Goal: Information Seeking & Learning: Check status

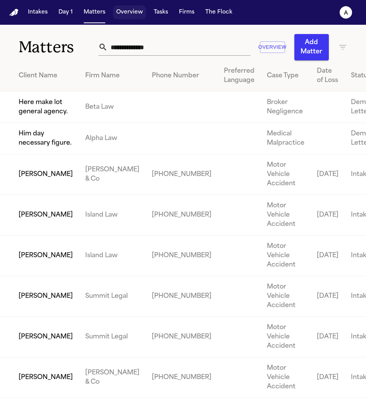
click at [128, 11] on button "Overview" at bounding box center [129, 12] width 33 height 14
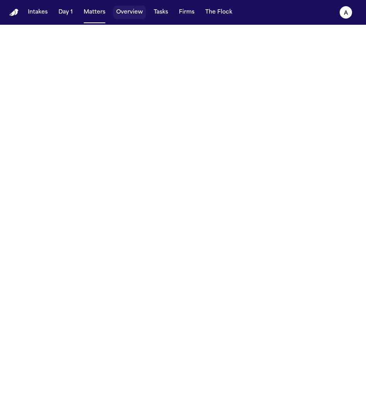
select select "*"
select select "**"
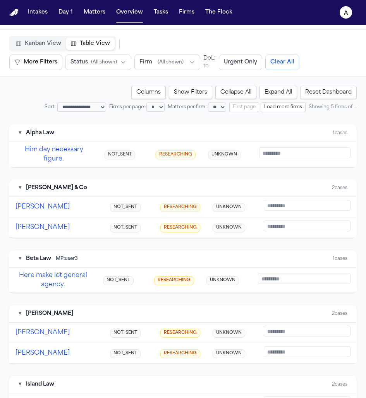
scroll to position [1, 0]
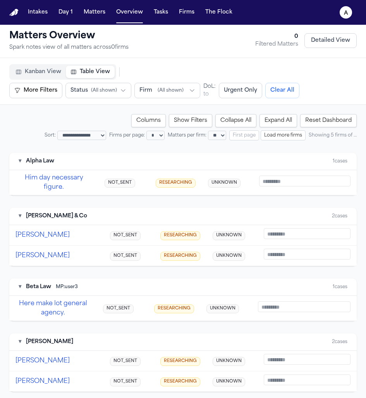
click at [305, 116] on button "Reset Dashboard" at bounding box center [328, 120] width 56 height 13
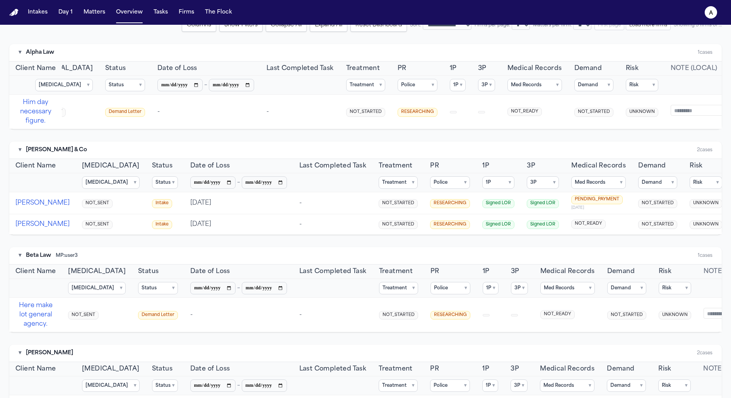
scroll to position [0, 99]
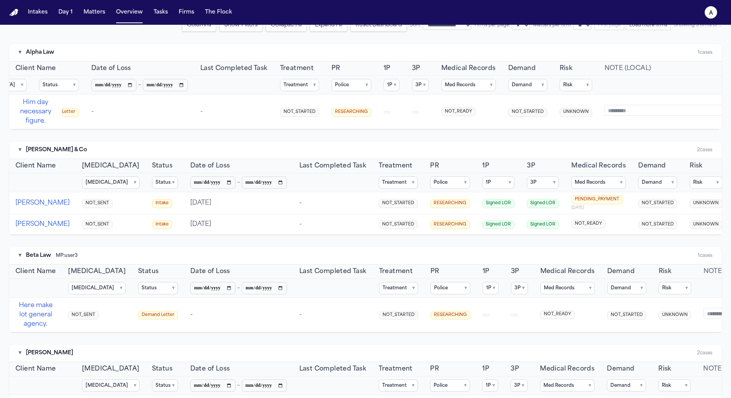
click at [365, 87] on button "Med Records ▾" at bounding box center [468, 85] width 55 height 12
click at [365, 115] on label "NOT_READY" at bounding box center [471, 110] width 86 height 11
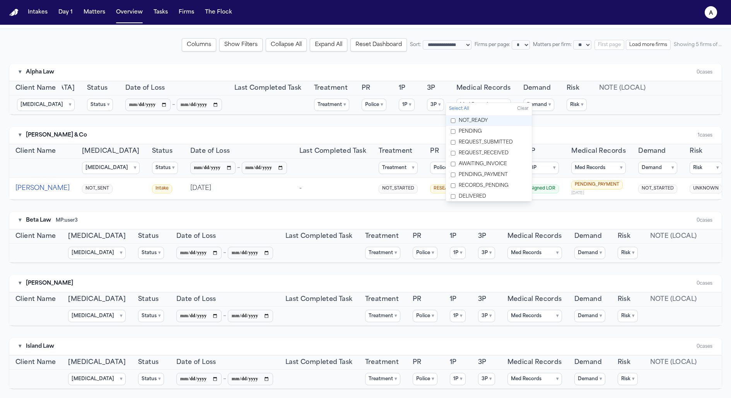
click at [365, 130] on span "PENDING" at bounding box center [470, 131] width 23 height 6
click at [365, 133] on span "PENDING" at bounding box center [470, 131] width 23 height 6
click at [365, 120] on span "NOT_READY" at bounding box center [473, 121] width 29 height 6
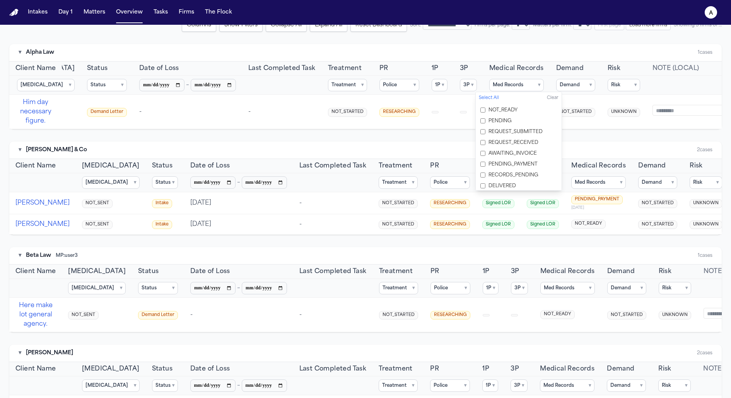
click at [365, 142] on span "REQUEST_RECEIVED" at bounding box center [514, 143] width 50 height 6
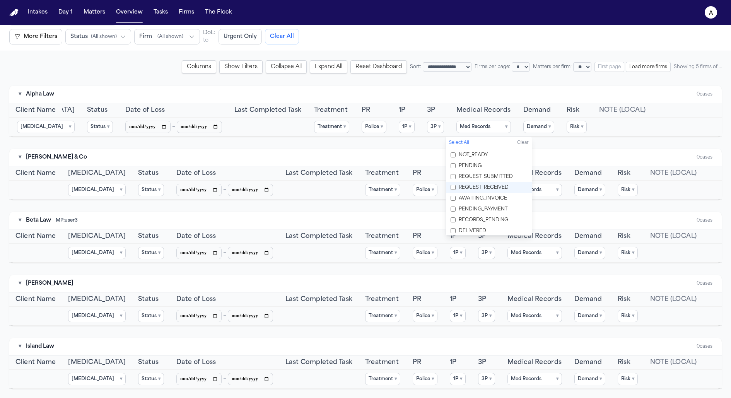
scroll to position [52, 0]
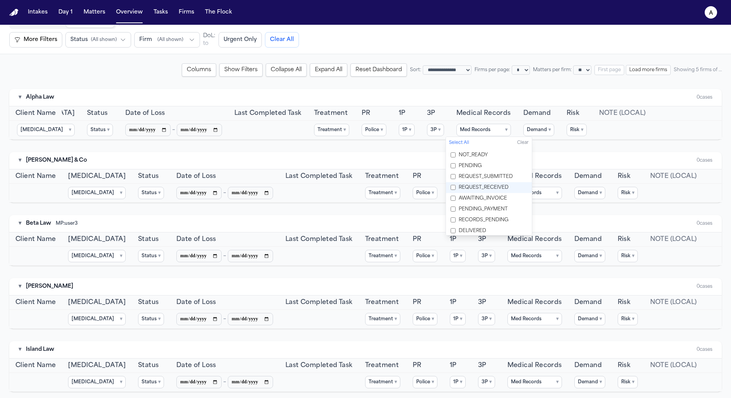
click at [365, 187] on span "REQUEST_RECEIVED" at bounding box center [484, 188] width 50 height 6
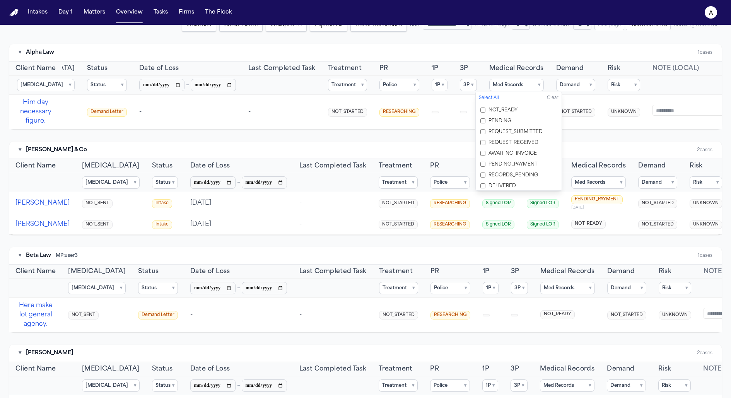
click at [365, 183] on span "DELIVERED" at bounding box center [502, 186] width 27 height 6
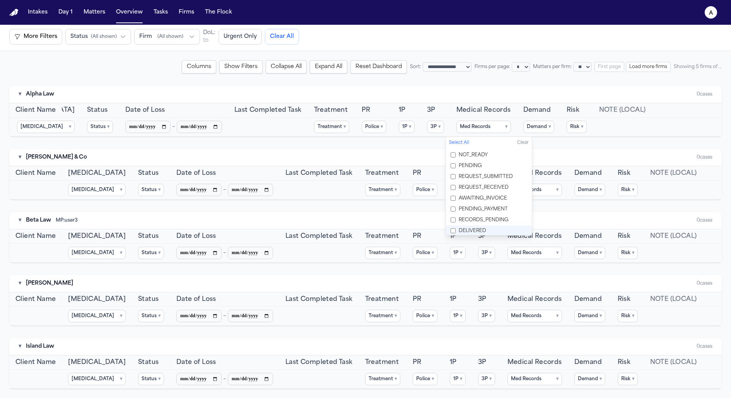
scroll to position [52, 0]
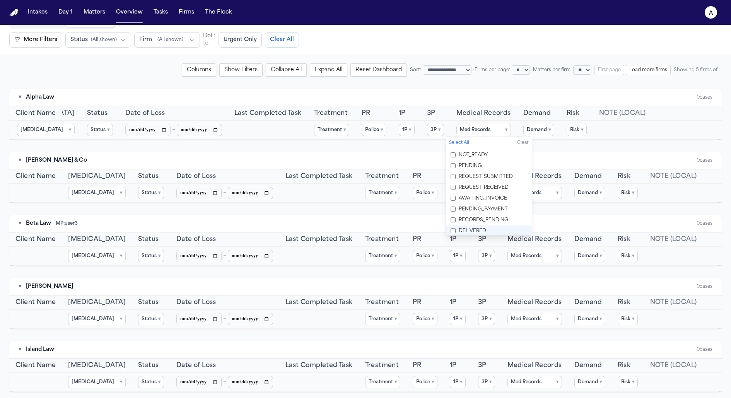
click at [365, 227] on label "DELIVERED" at bounding box center [489, 231] width 86 height 11
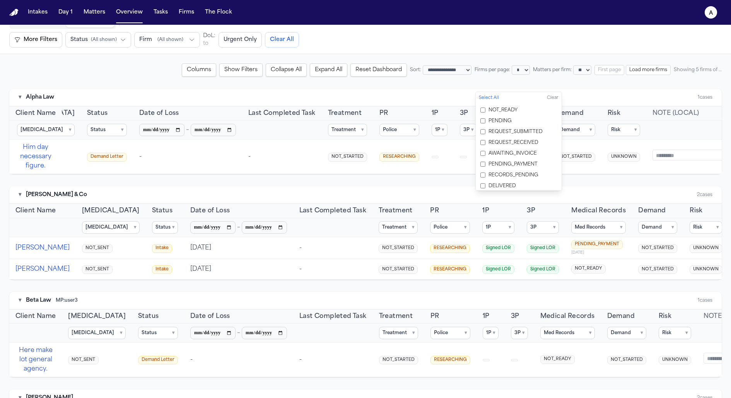
scroll to position [97, 0]
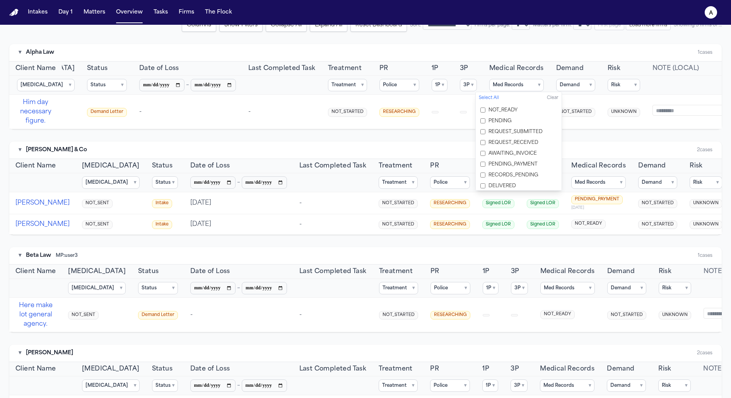
click at [365, 154] on span "AWAITING_INVOICE" at bounding box center [513, 154] width 48 height 6
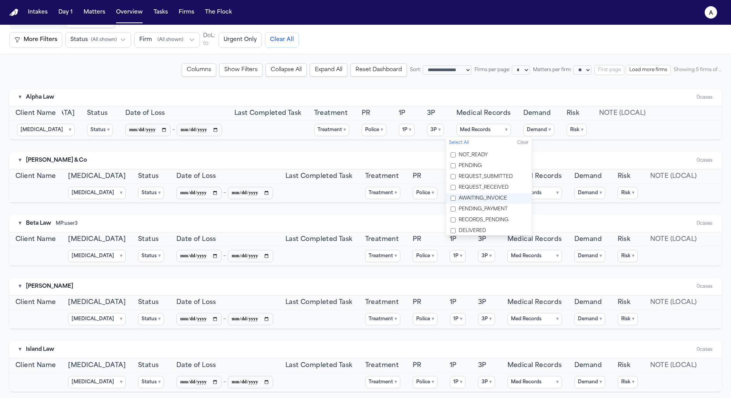
click at [365, 197] on span "AWAITING_INVOICE" at bounding box center [483, 198] width 48 height 6
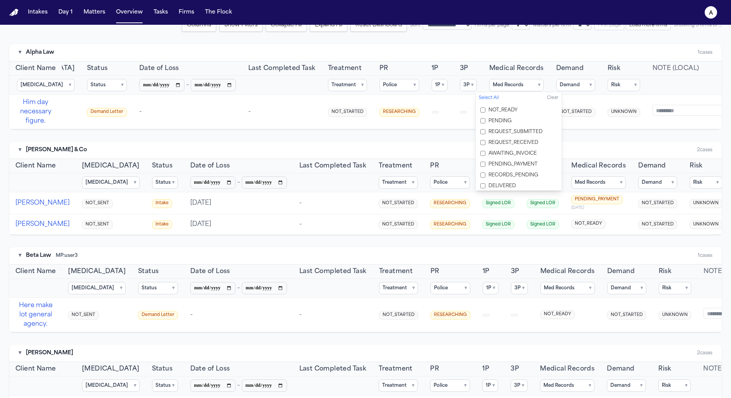
click at [365, 131] on div "**********" at bounding box center [365, 280] width 713 height 522
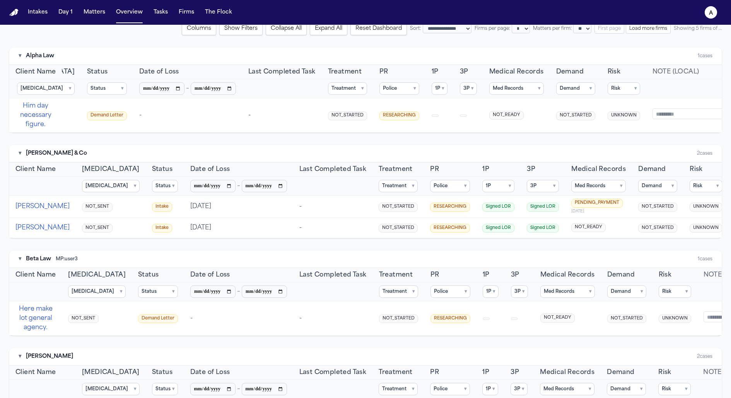
scroll to position [274, 0]
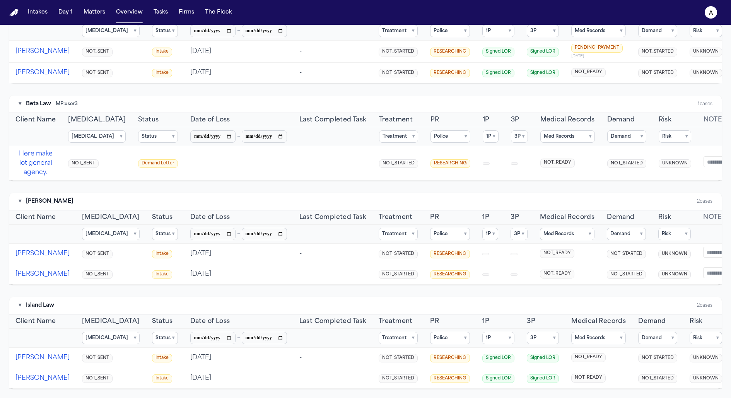
click at [365, 228] on button "Treatment ▾" at bounding box center [398, 234] width 39 height 12
click at [365, 255] on label "NOT_STARTED" at bounding box center [396, 259] width 86 height 11
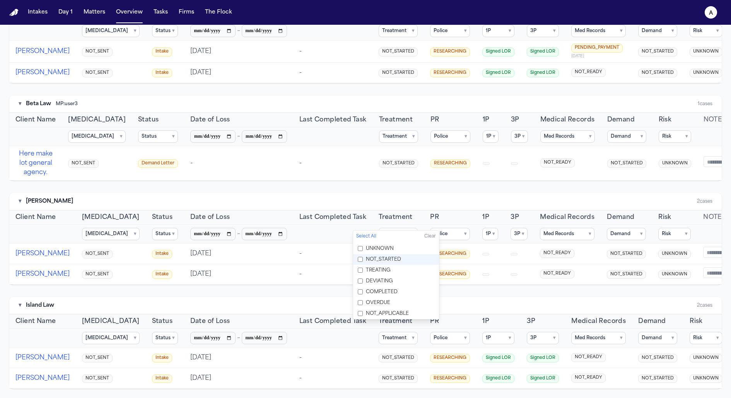
click at [365, 255] on label "NOT_STARTED" at bounding box center [396, 259] width 86 height 11
click at [365, 167] on td "NOT_STARTED" at bounding box center [398, 163] width 51 height 34
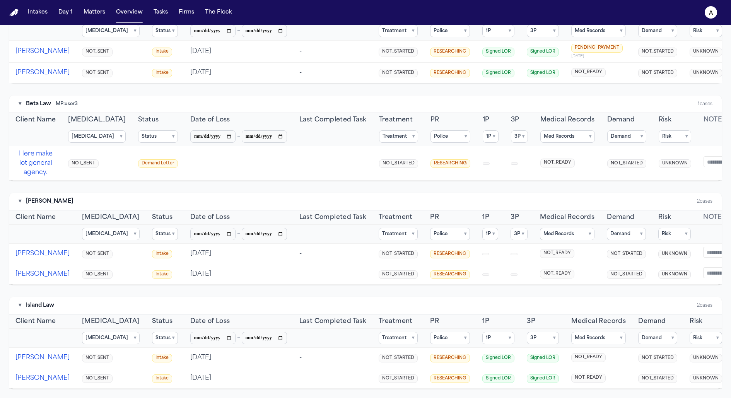
click at [365, 336] on button "Police ▾" at bounding box center [450, 338] width 40 height 12
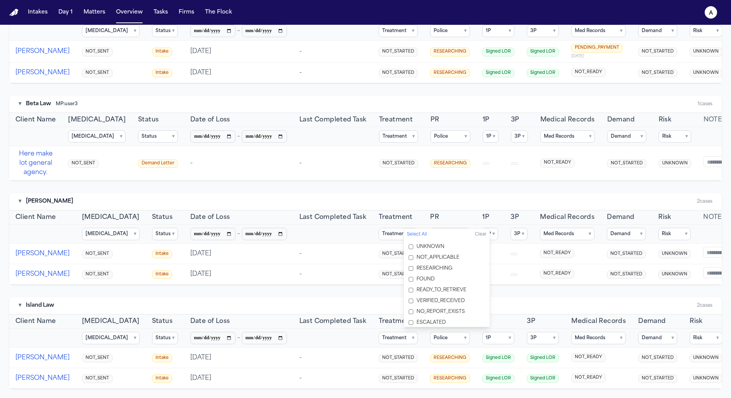
click at [365, 319] on label "ESCALATED" at bounding box center [447, 322] width 86 height 11
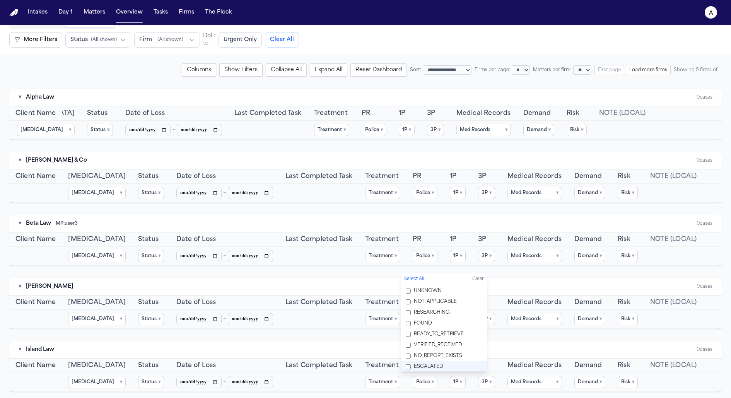
click at [365, 367] on span "ESCALATED" at bounding box center [428, 367] width 29 height 6
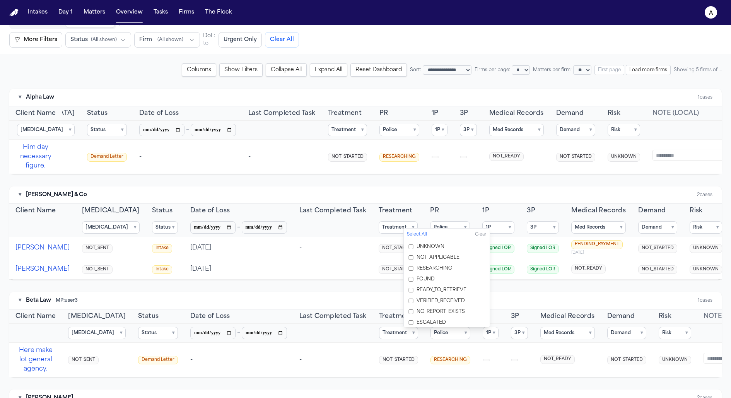
scroll to position [274, 0]
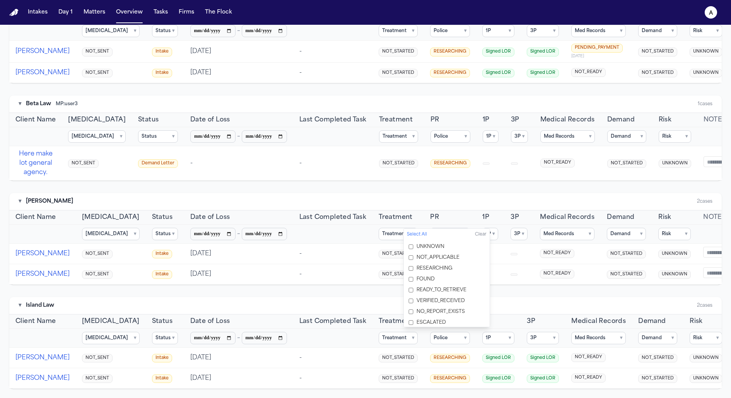
click at [365, 320] on span "ESCALATED" at bounding box center [431, 323] width 29 height 6
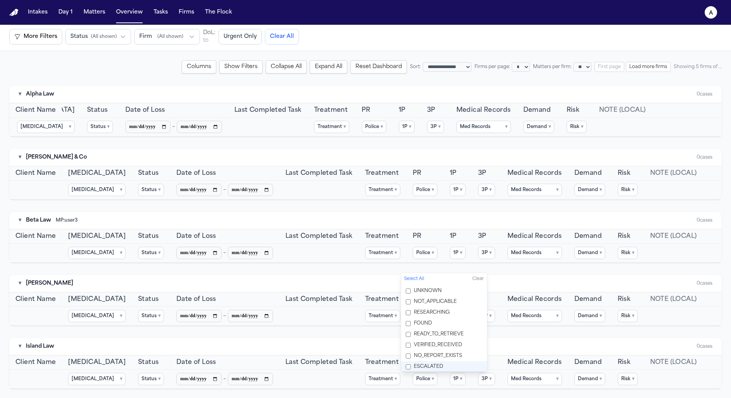
scroll to position [52, 0]
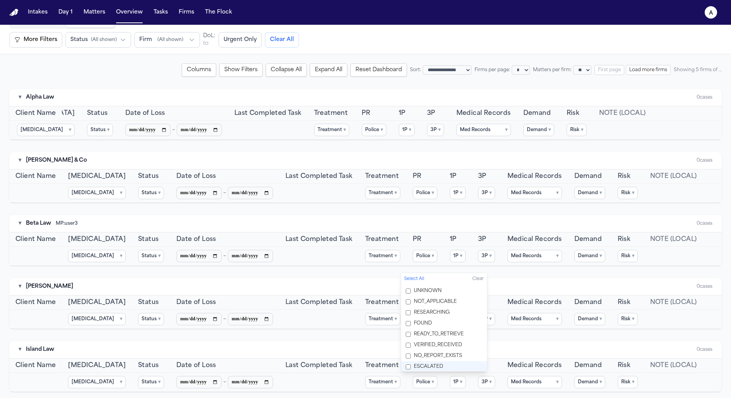
click at [365, 364] on span "ESCALATED" at bounding box center [428, 367] width 29 height 6
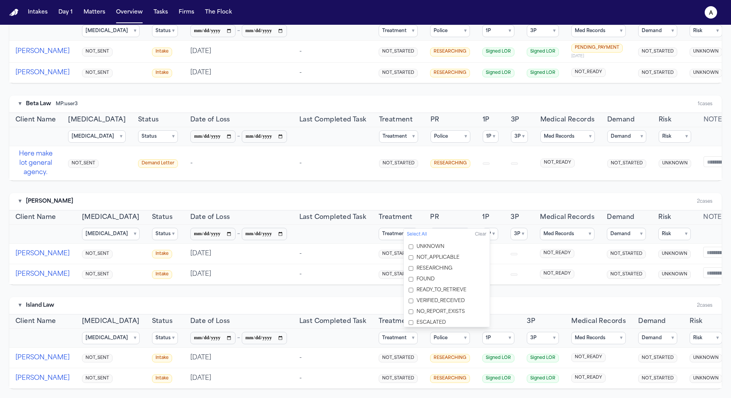
click at [331, 289] on div "**********" at bounding box center [365, 128] width 713 height 522
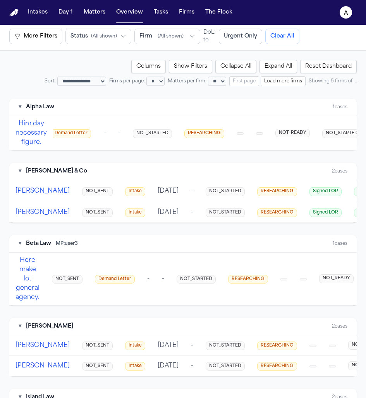
scroll to position [71, 0]
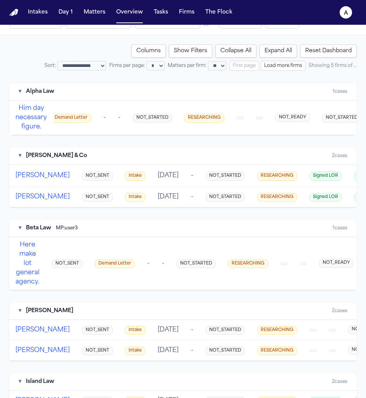
click at [160, 68] on select "* * ** **" at bounding box center [155, 65] width 18 height 9
click at [146, 61] on select "* * ** **" at bounding box center [155, 65] width 18 height 9
select select "*"
select select "**"
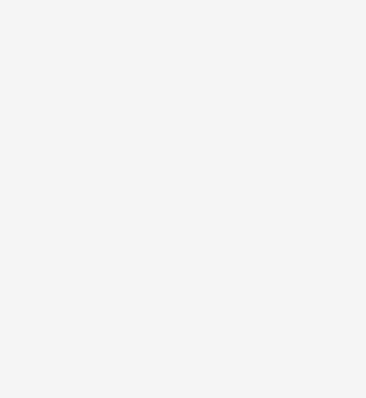
select select "*"
select select "**"
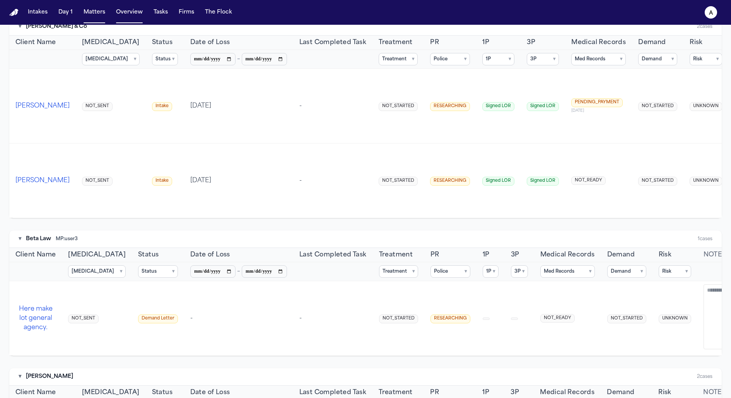
scroll to position [261, 0]
click at [365, 53] on button "Med Records ▾" at bounding box center [598, 58] width 55 height 12
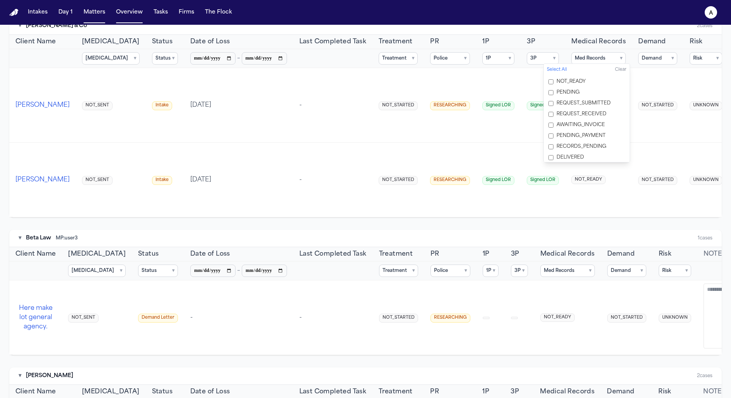
click at [365, 102] on span "REQUEST_SUBMITTED" at bounding box center [584, 103] width 54 height 6
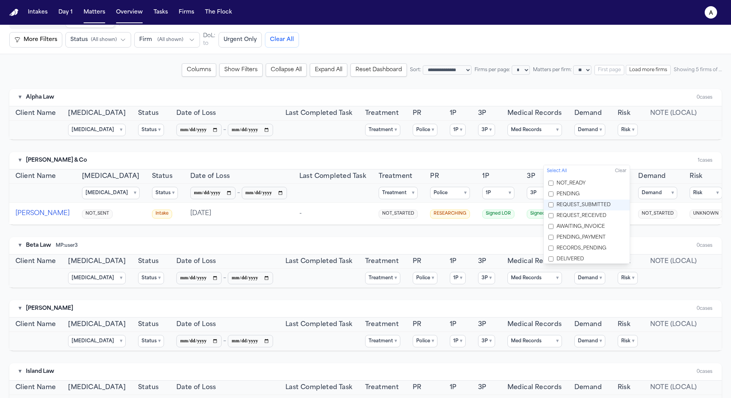
scroll to position [86, 0]
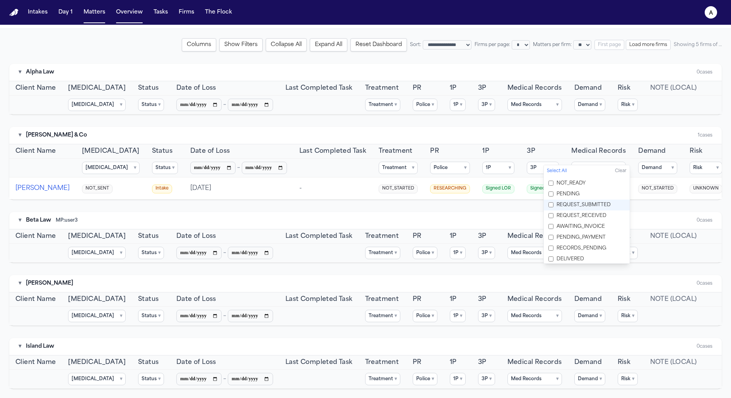
click at [365, 206] on span "REQUEST_SUBMITTED" at bounding box center [584, 205] width 54 height 6
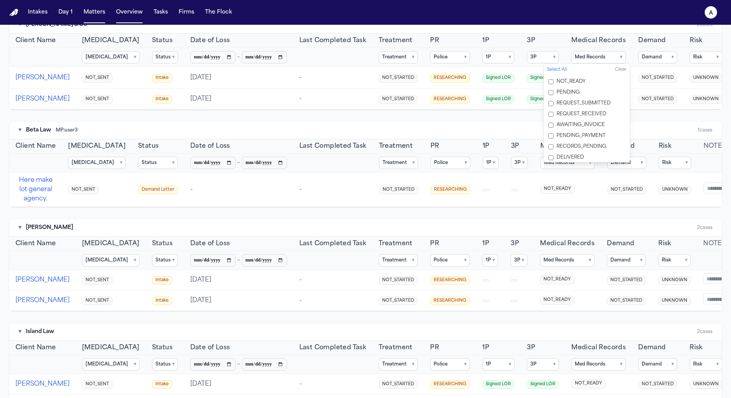
click at [365, 136] on span "PENDING_PAYMENT" at bounding box center [581, 136] width 49 height 6
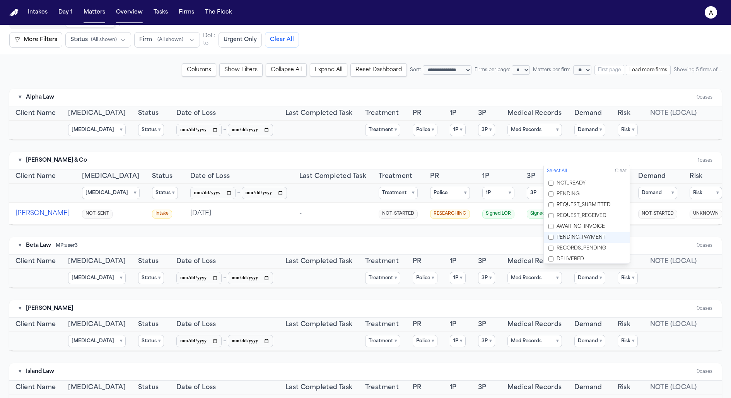
scroll to position [86, 0]
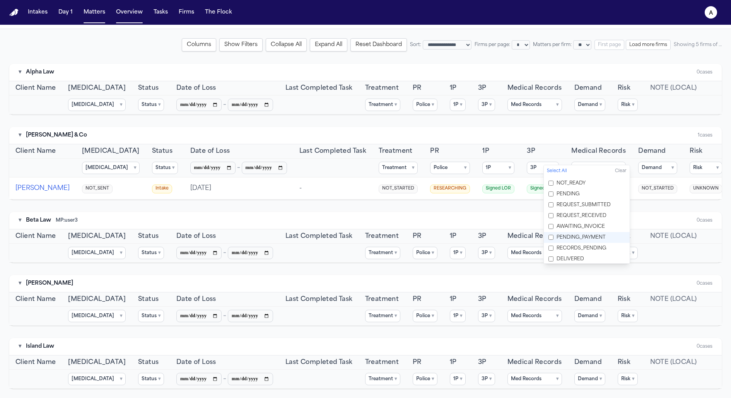
click at [365, 234] on span "PENDING_PAYMENT" at bounding box center [581, 237] width 49 height 6
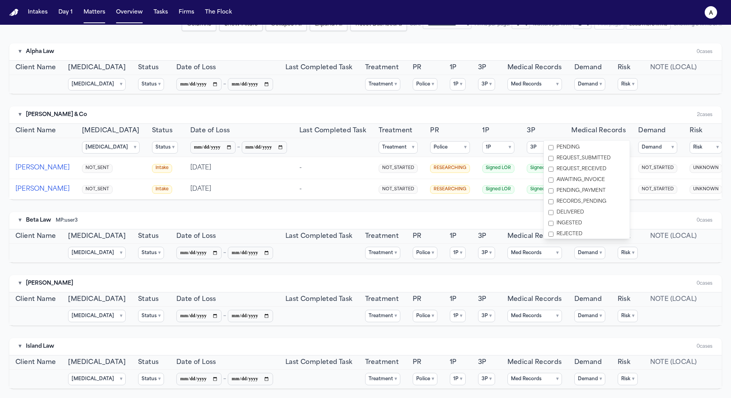
scroll to position [33, 0]
click at [365, 206] on div "**********" at bounding box center [365, 203] width 713 height 371
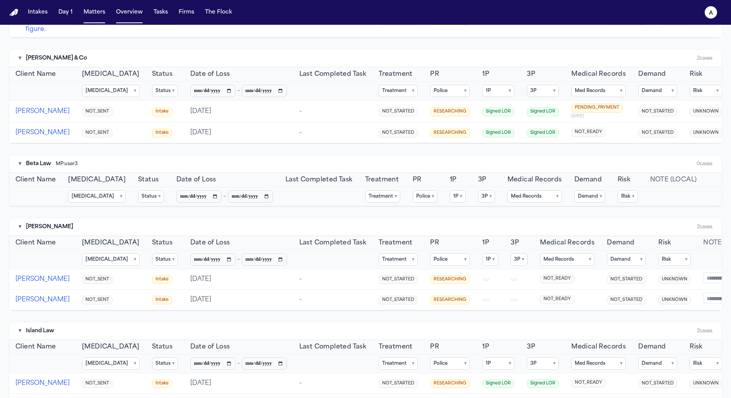
scroll to position [240, 0]
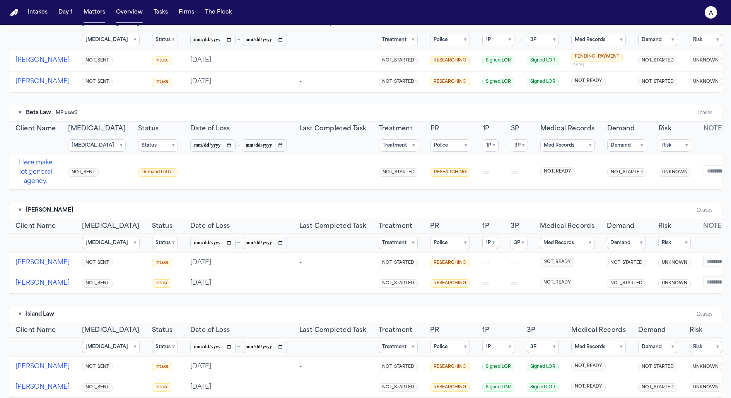
click at [365, 152] on button "Med Records ▾" at bounding box center [568, 145] width 55 height 12
click at [365, 217] on span "REQUEST_RECEIVED" at bounding box center [565, 219] width 50 height 6
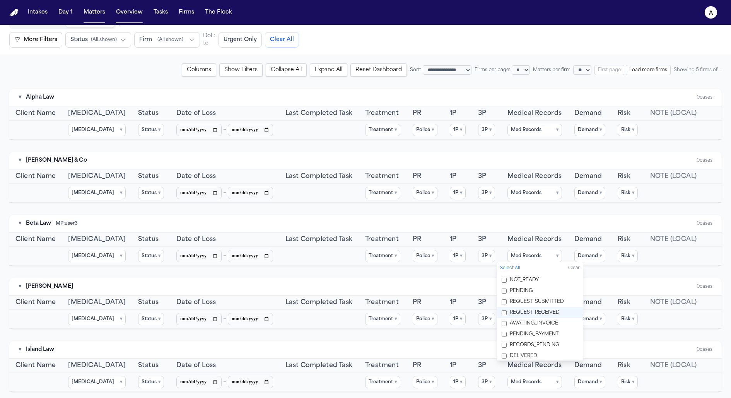
click at [365, 310] on span "REQUEST_RECEIVED" at bounding box center [535, 313] width 50 height 6
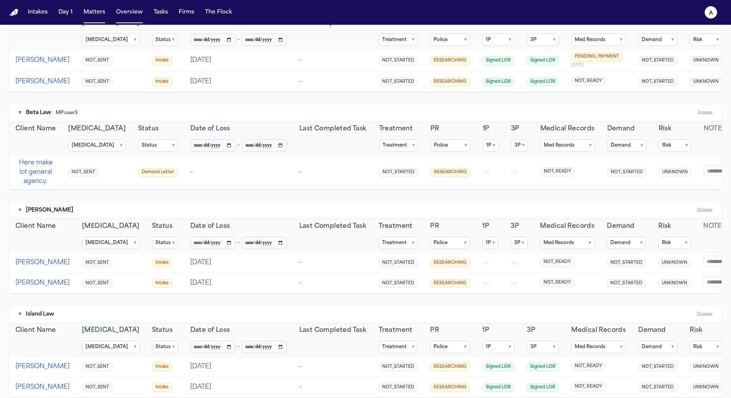
click at [365, 152] on button "Police ▾" at bounding box center [451, 145] width 40 height 12
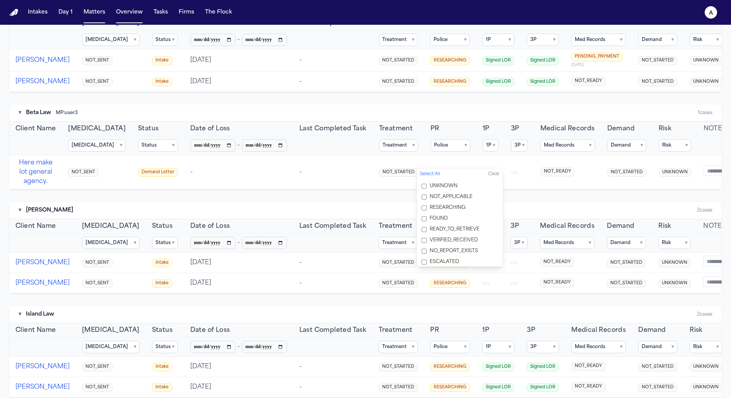
click at [365, 207] on span "RESEARCHING" at bounding box center [448, 208] width 36 height 6
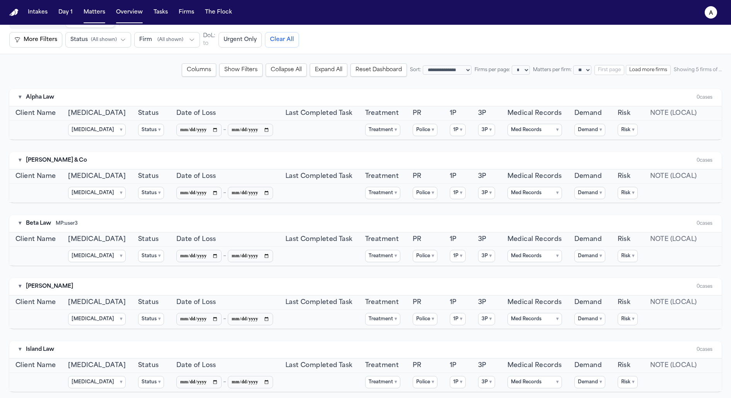
click at [365, 217] on div "▾ Beta Law MP: user3 0 cases" at bounding box center [365, 223] width 713 height 17
click at [359, 70] on button "Reset Dashboard" at bounding box center [379, 69] width 56 height 13
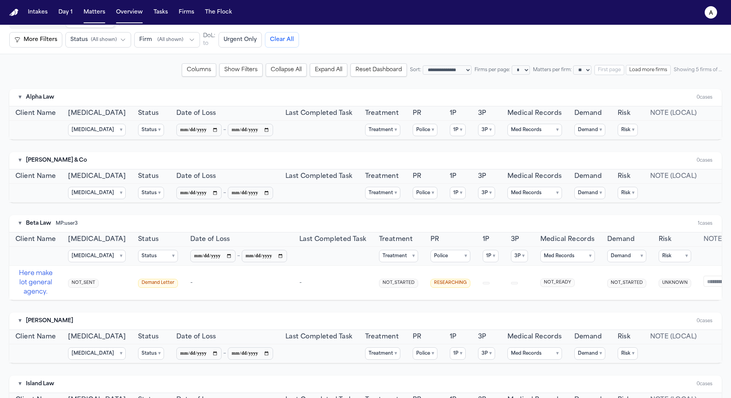
click at [352, 69] on button "Reset Dashboard" at bounding box center [379, 69] width 56 height 13
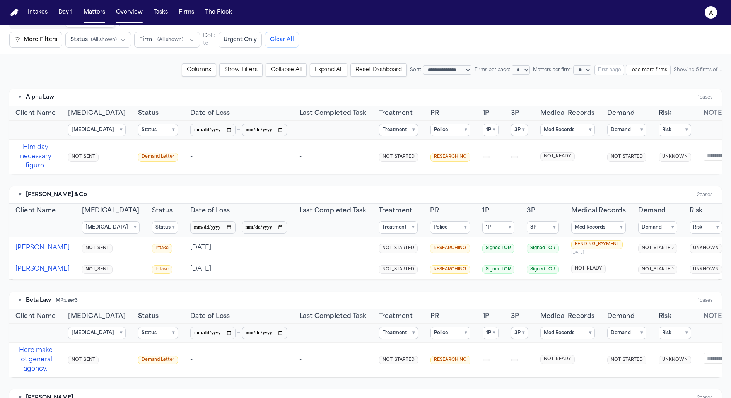
click at [359, 70] on button "Reset Dashboard" at bounding box center [379, 69] width 56 height 13
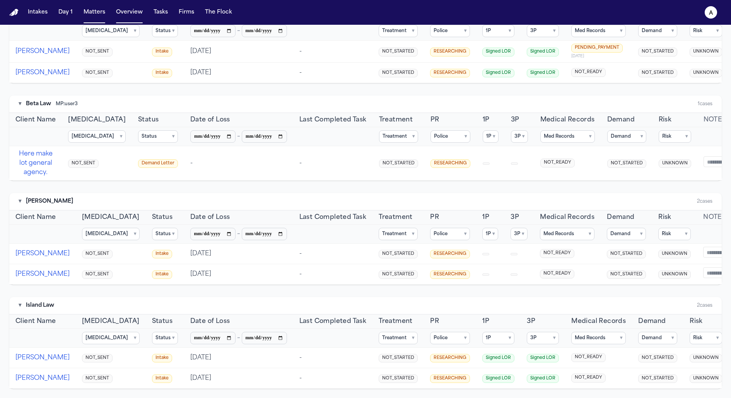
scroll to position [0, 0]
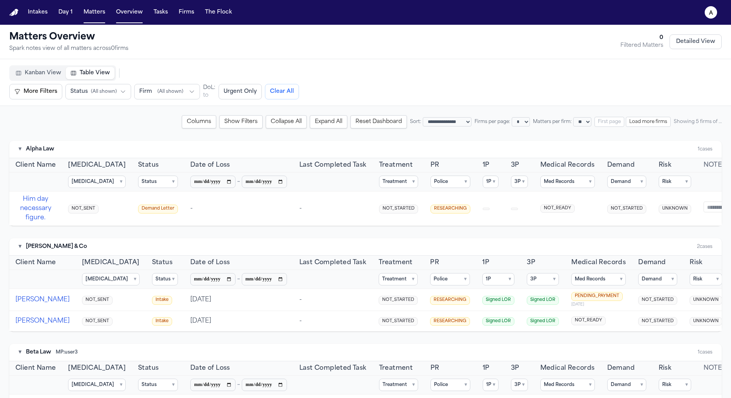
click at [365, 178] on button "Treatment ▾" at bounding box center [398, 182] width 39 height 12
click at [365, 253] on label "COMPLETED" at bounding box center [409, 250] width 86 height 11
click at [332, 241] on div "▾ Baker & Co 2 cases" at bounding box center [365, 246] width 713 height 17
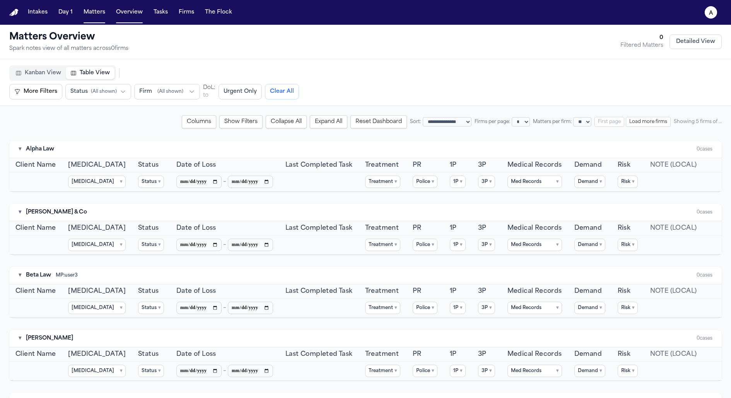
scroll to position [52, 0]
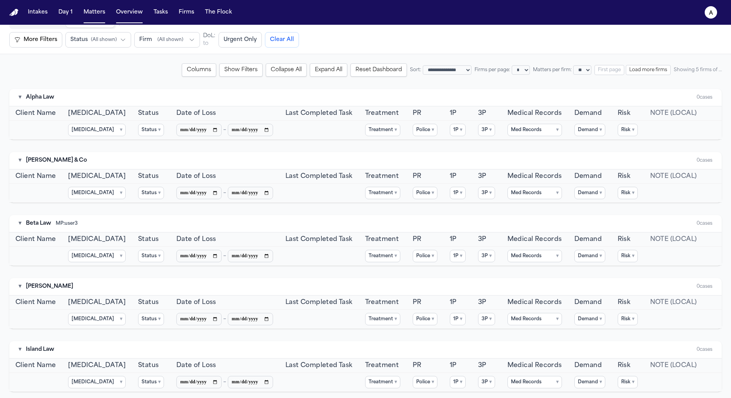
click at [360, 73] on button "Reset Dashboard" at bounding box center [379, 69] width 56 height 13
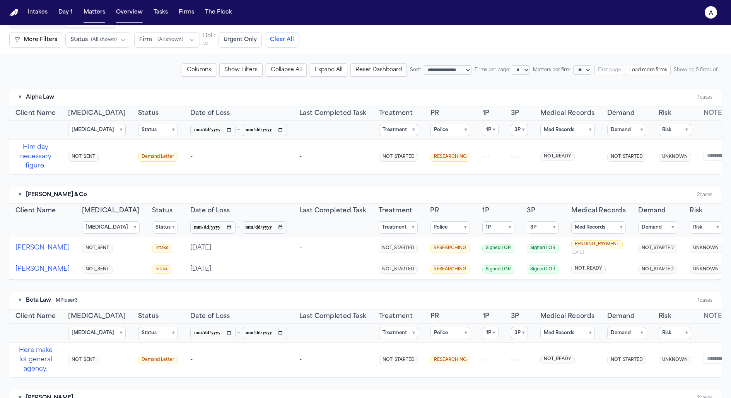
select select "*"
select select "**"
click at [365, 128] on button "Police ▾" at bounding box center [451, 130] width 40 height 12
click at [365, 131] on button "Police ▾" at bounding box center [451, 130] width 40 height 12
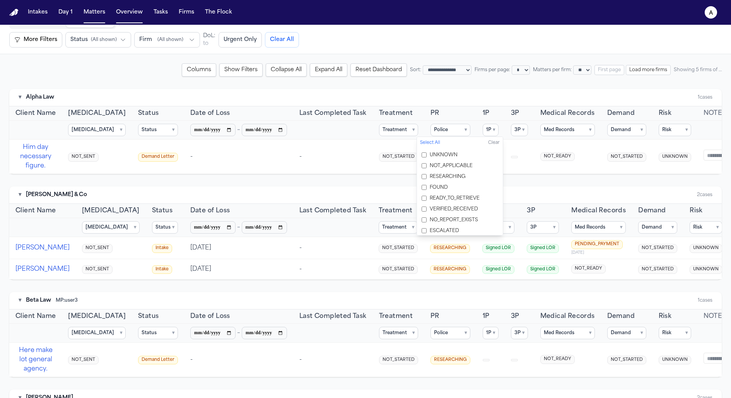
click at [365, 163] on span "NOT_APPLICABLE" at bounding box center [451, 166] width 43 height 6
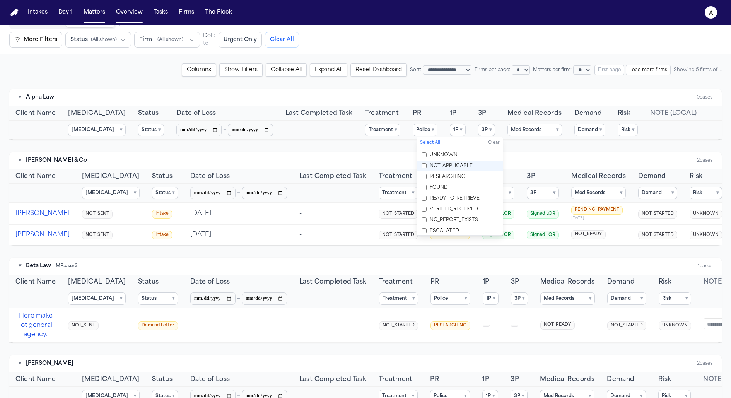
click at [365, 163] on span "NOT_APPLICABLE" at bounding box center [451, 166] width 43 height 6
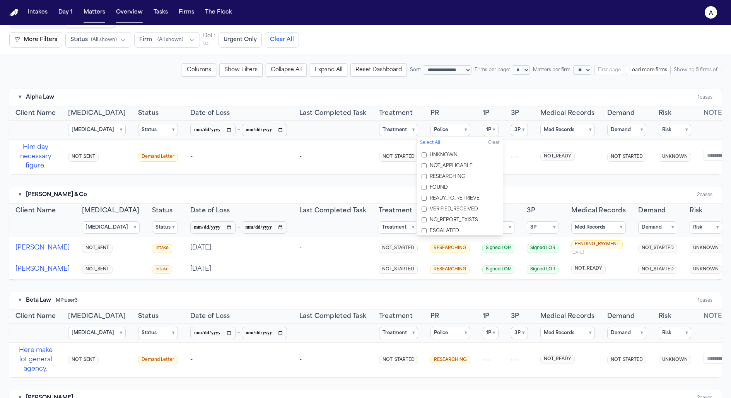
click at [365, 180] on div "**********" at bounding box center [365, 324] width 713 height 522
click at [365, 225] on button "Police ▾" at bounding box center [450, 227] width 40 height 12
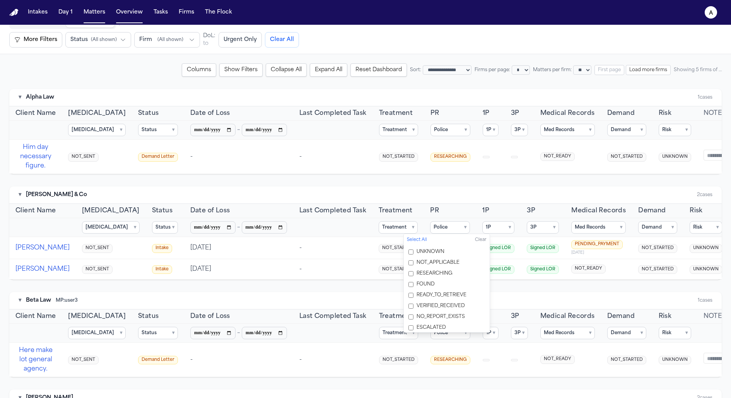
click at [365, 263] on span "NOT_APPLICABLE" at bounding box center [438, 263] width 43 height 6
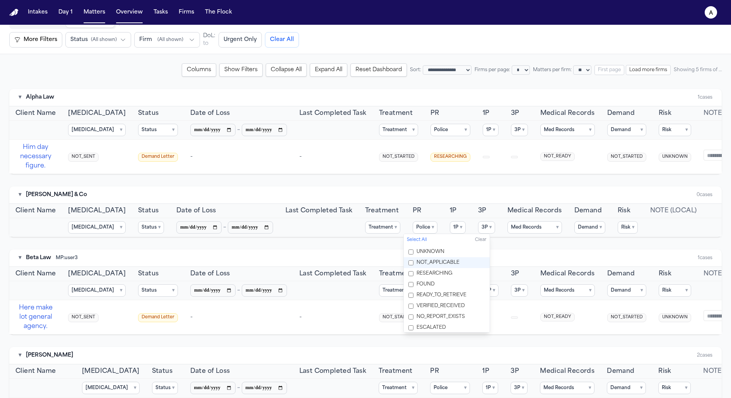
click at [365, 263] on span "NOT_APPLICABLE" at bounding box center [438, 263] width 43 height 6
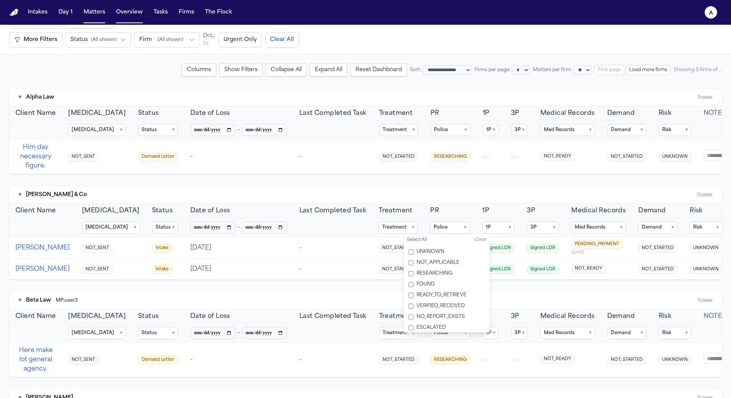
click at [365, 275] on span "RESEARCHING" at bounding box center [435, 273] width 36 height 6
click at [365, 227] on button "Med Records ▾" at bounding box center [598, 227] width 55 height 12
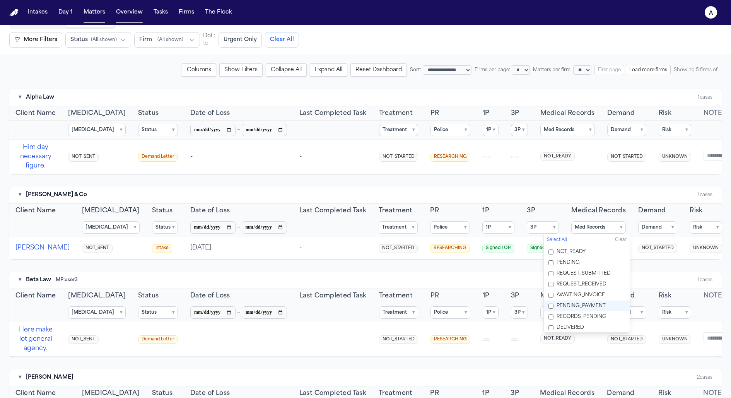
click at [365, 274] on div "**********" at bounding box center [365, 313] width 713 height 501
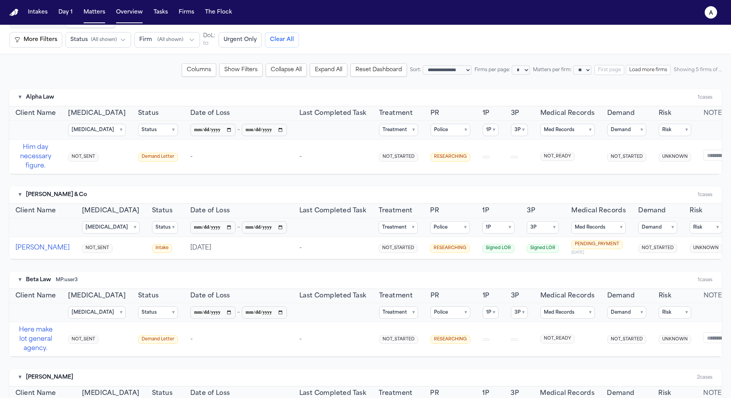
click at [365, 231] on button "Med Records ▾" at bounding box center [598, 227] width 55 height 12
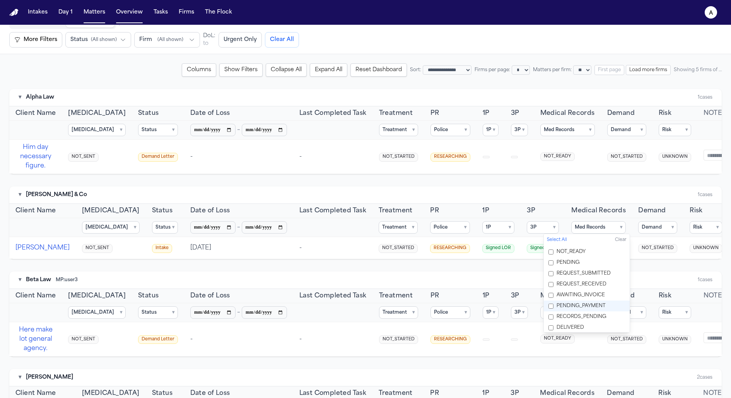
click at [365, 305] on span "PENDING_PAYMENT" at bounding box center [581, 306] width 49 height 6
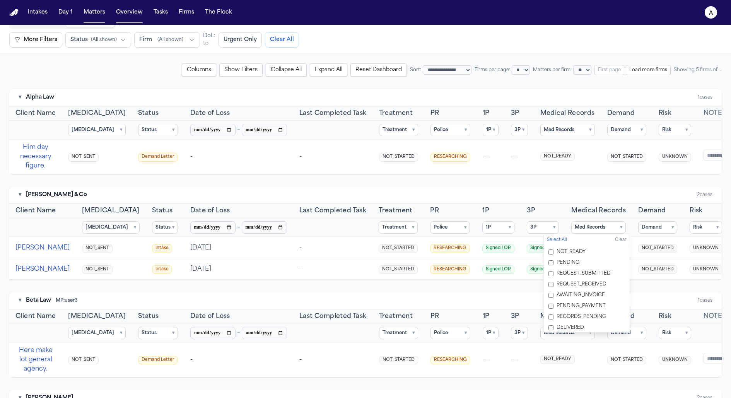
click at [365, 182] on div "**********" at bounding box center [365, 324] width 713 height 522
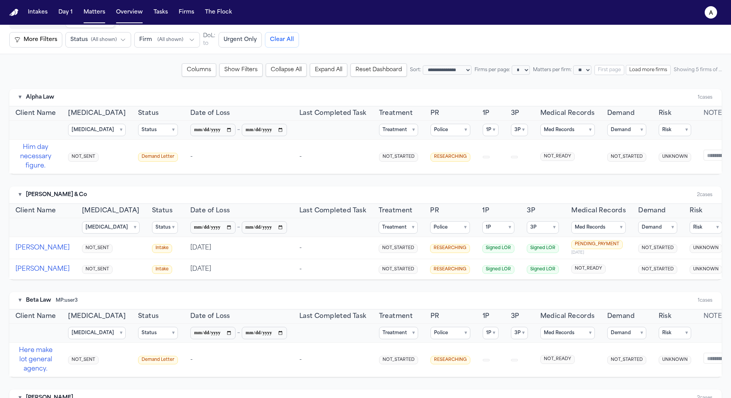
scroll to position [0, 99]
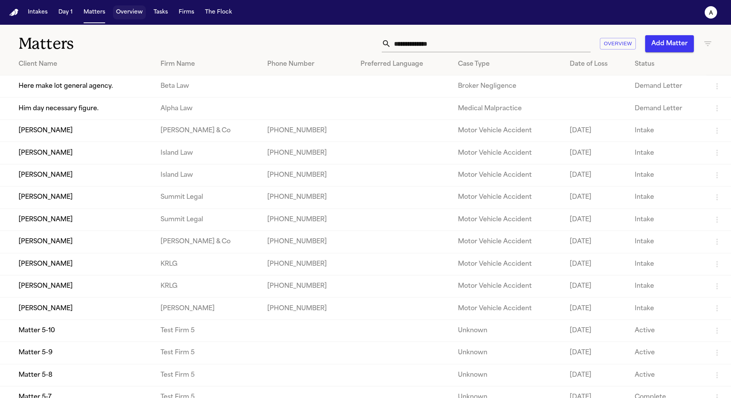
click at [131, 15] on button "Overview" at bounding box center [129, 12] width 33 height 14
select select "*"
select select "**"
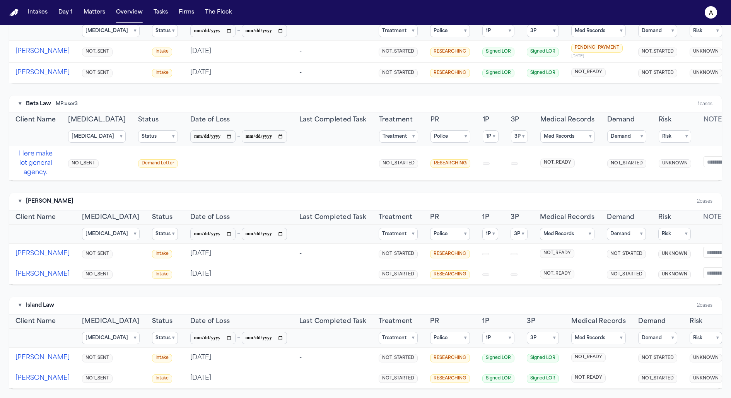
scroll to position [274, 0]
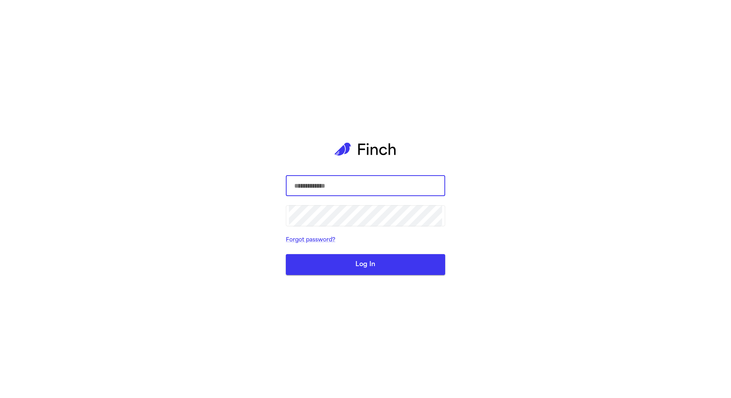
select select "*"
select select "**"
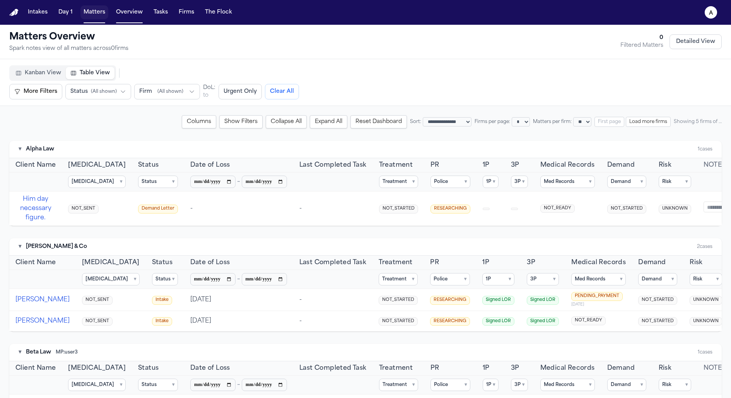
click at [95, 9] on button "Matters" at bounding box center [94, 12] width 28 height 14
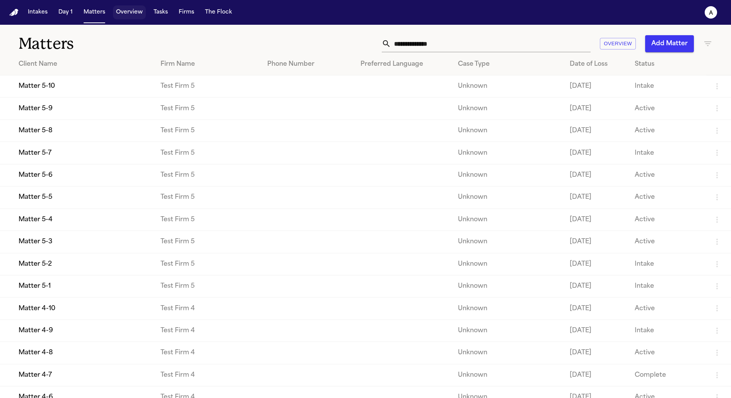
click at [136, 17] on button "Overview" at bounding box center [129, 12] width 33 height 14
select select "*"
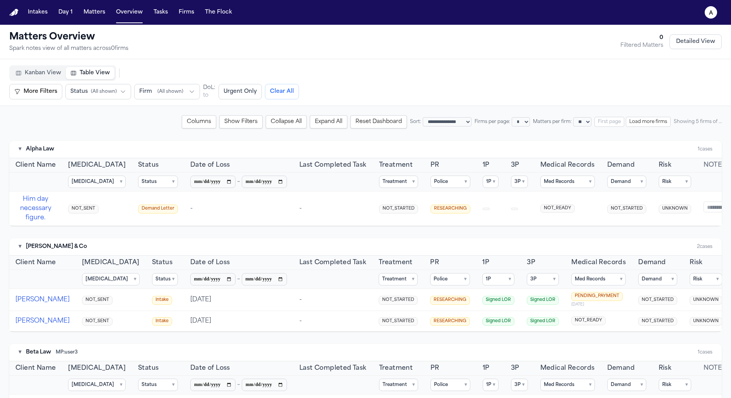
click at [659, 121] on button "Load more firms" at bounding box center [648, 122] width 45 height 10
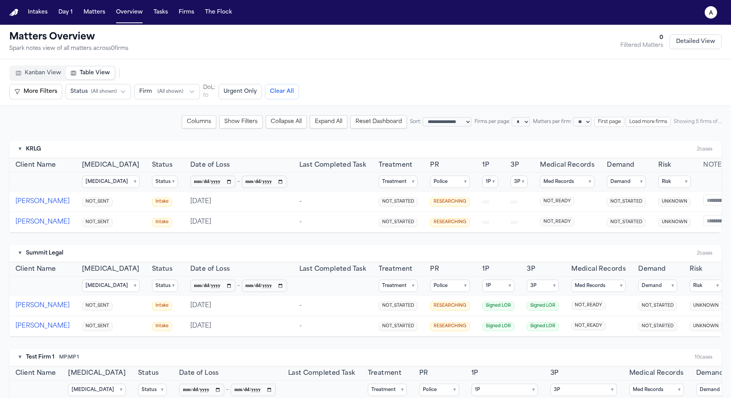
click at [659, 121] on button "Load more firms" at bounding box center [648, 122] width 45 height 10
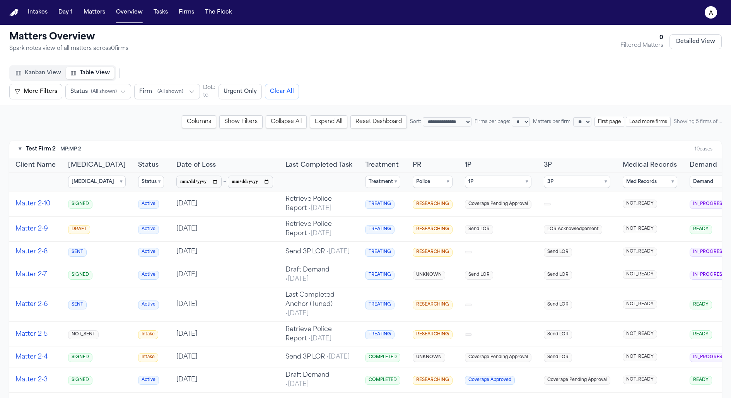
click at [659, 121] on button "Load more firms" at bounding box center [648, 122] width 45 height 10
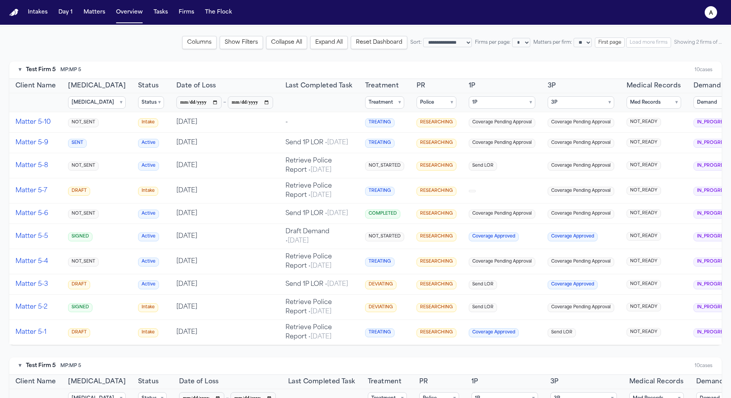
click at [433, 101] on button "Police ▾" at bounding box center [437, 102] width 40 height 12
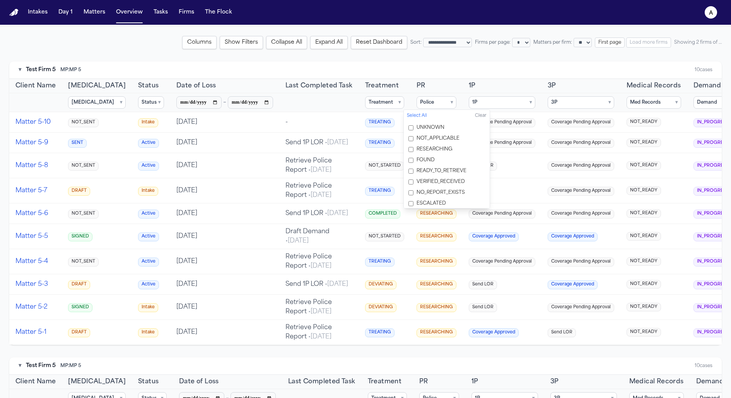
click at [442, 149] on span "RESEARCHING" at bounding box center [435, 149] width 36 height 6
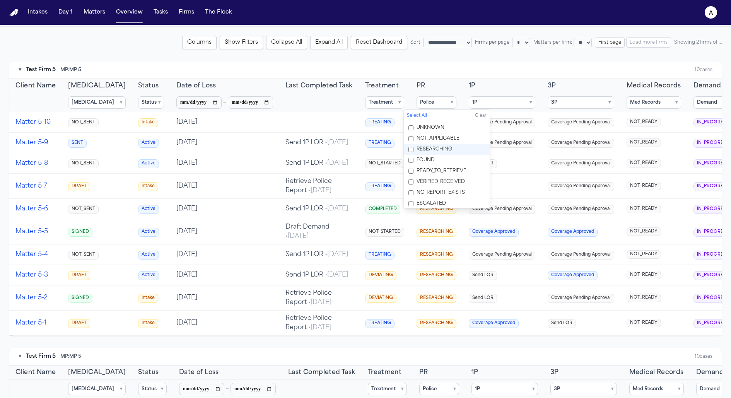
click at [442, 149] on span "RESEARCHING" at bounding box center [435, 149] width 36 height 6
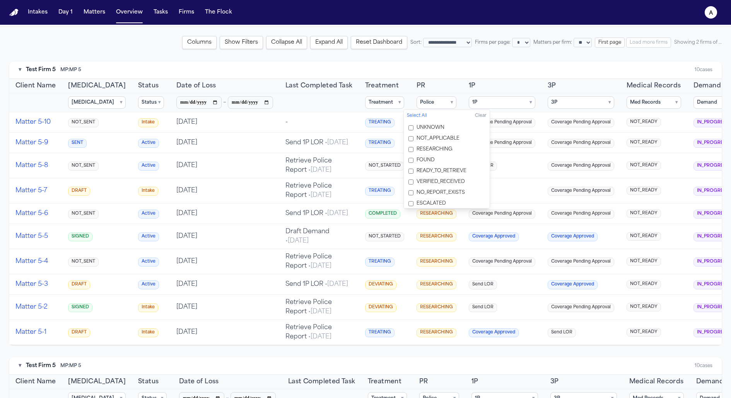
click at [445, 135] on span "NOT_APPLICABLE" at bounding box center [438, 138] width 43 height 6
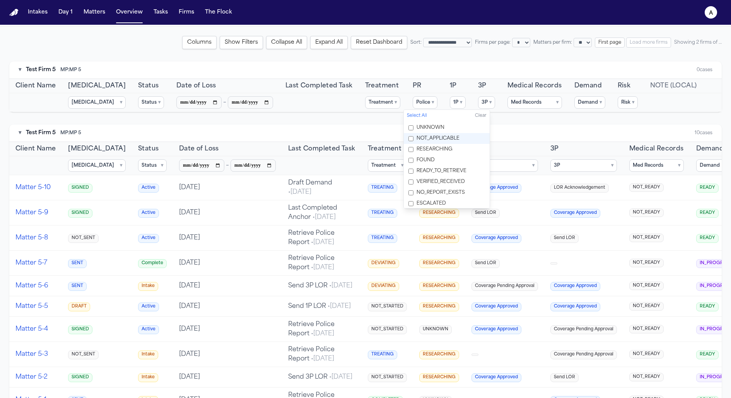
click at [447, 138] on span "NOT_APPLICABLE" at bounding box center [438, 138] width 43 height 6
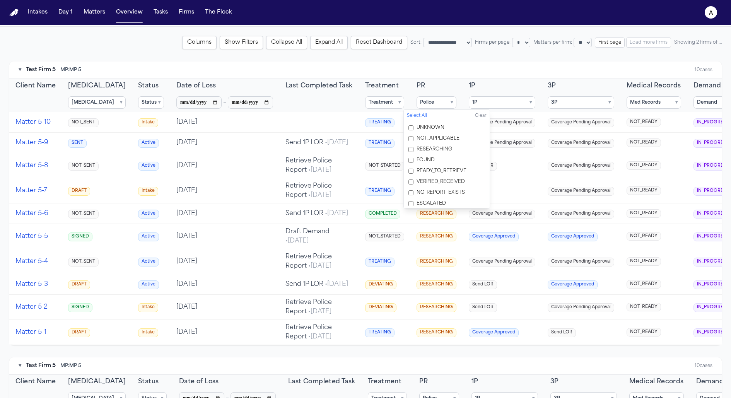
click at [497, 96] on button "1P ▾" at bounding box center [502, 102] width 67 height 12
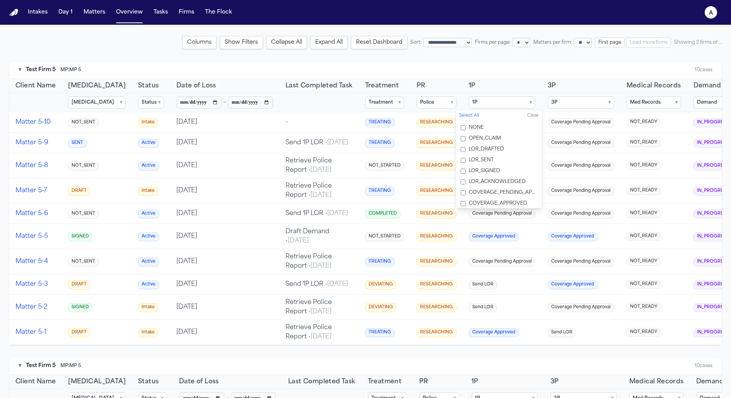
click at [496, 149] on span "LOR_DRAFTED" at bounding box center [486, 149] width 35 height 6
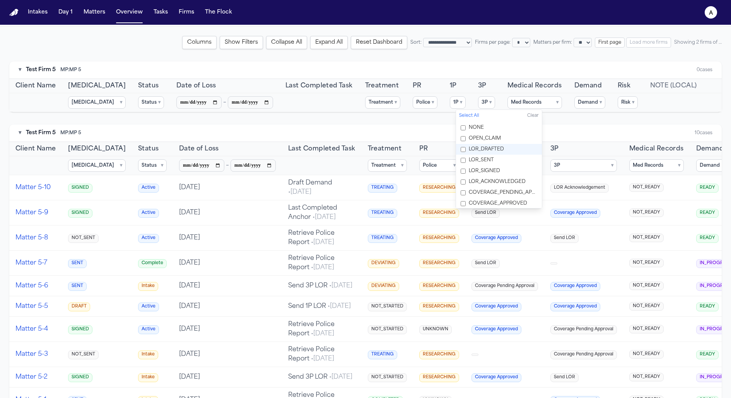
click at [496, 149] on span "LOR_DRAFTED" at bounding box center [486, 149] width 35 height 6
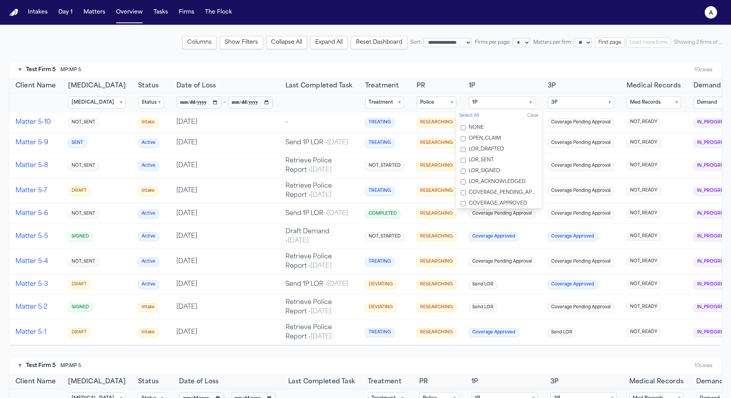
click at [537, 116] on button "Clear" at bounding box center [533, 116] width 12 height 7
click at [498, 179] on span "LOR_ACKNOWLEDGED" at bounding box center [497, 182] width 57 height 6
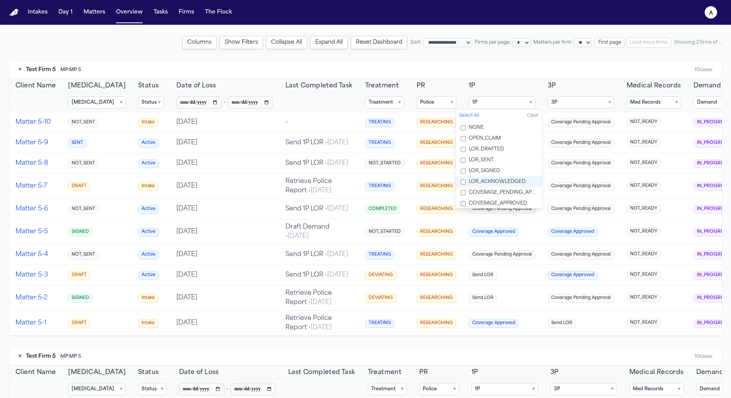
click at [498, 179] on span "LOR_ACKNOWLEDGED" at bounding box center [497, 182] width 57 height 6
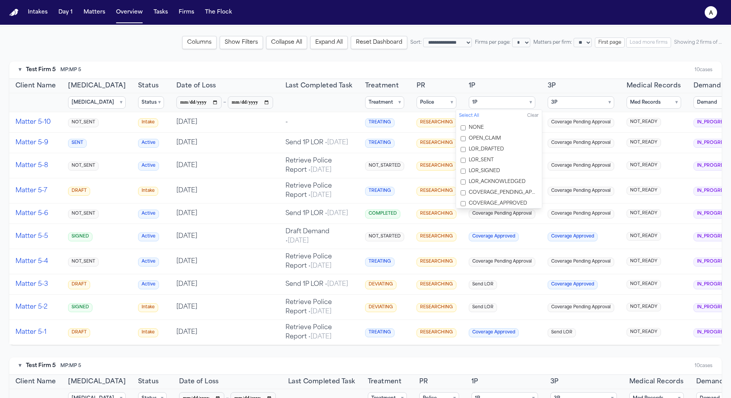
click at [498, 179] on span "LOR_ACKNOWLEDGED" at bounding box center [497, 182] width 57 height 6
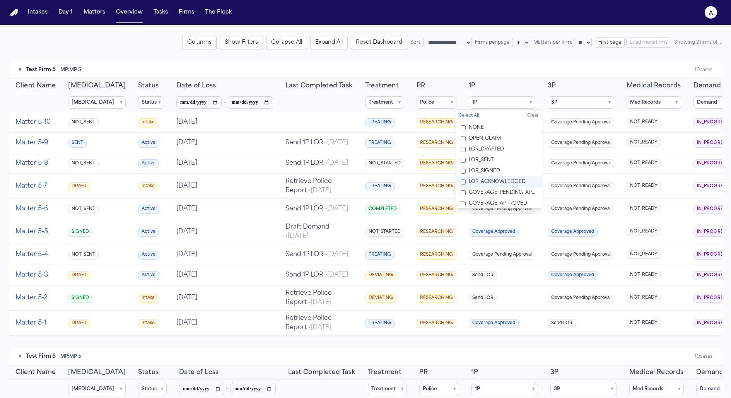
click at [493, 83] on th "1P" at bounding box center [502, 86] width 79 height 14
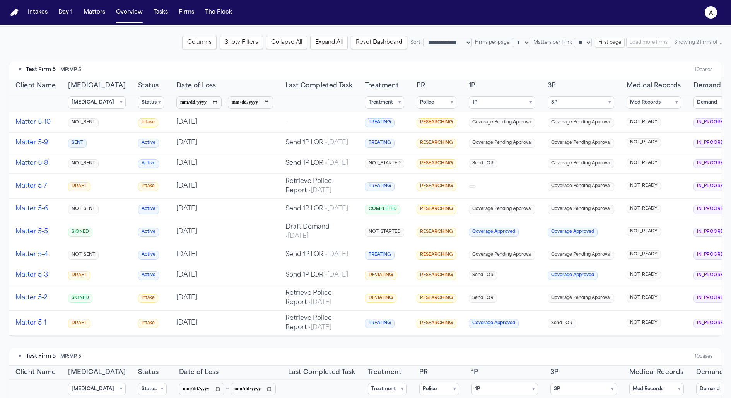
click at [503, 104] on button "1P ▾" at bounding box center [502, 102] width 67 height 12
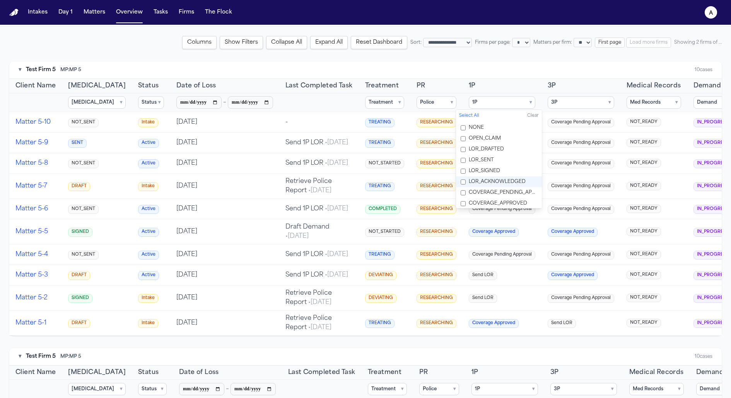
click at [499, 181] on span "LOR_ACKNOWLEDGED" at bounding box center [497, 182] width 57 height 6
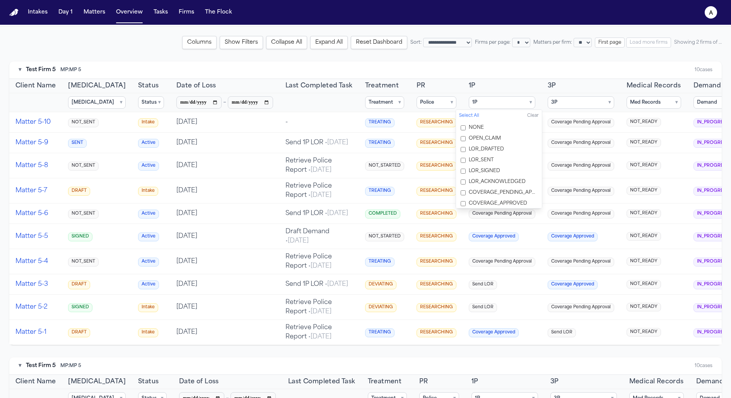
click at [499, 181] on span "LOR_ACKNOWLEDGED" at bounding box center [497, 182] width 57 height 6
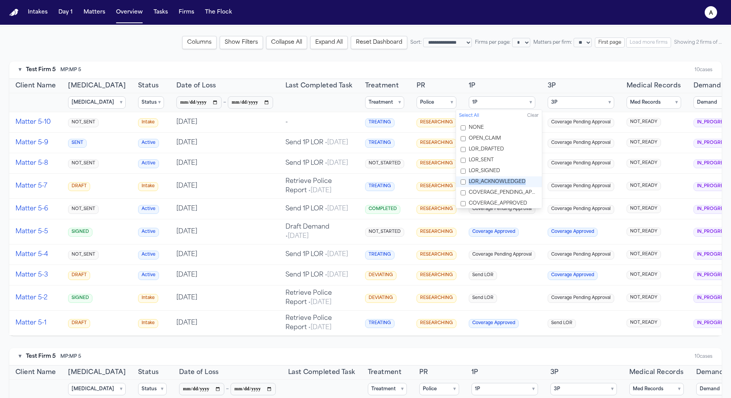
click at [499, 181] on span "LOR_ACKNOWLEDGED" at bounding box center [497, 182] width 57 height 6
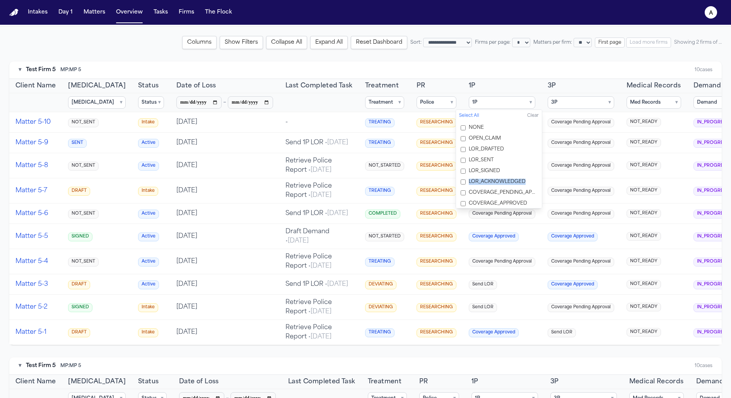
click at [499, 181] on span "LOR_ACKNOWLEDGED" at bounding box center [497, 182] width 57 height 6
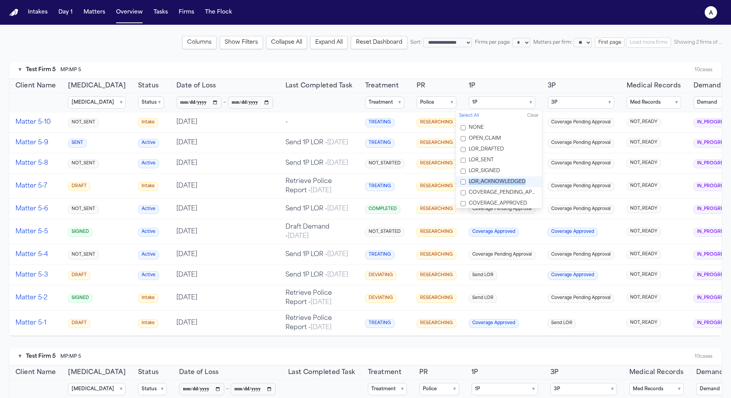
click at [499, 181] on span "LOR_ACKNOWLEDGED" at bounding box center [497, 182] width 57 height 6
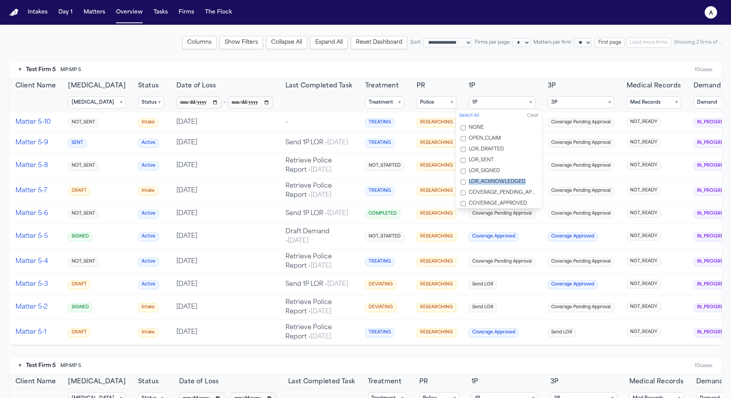
click at [500, 181] on span "LOR_ACKNOWLEDGED" at bounding box center [497, 182] width 57 height 6
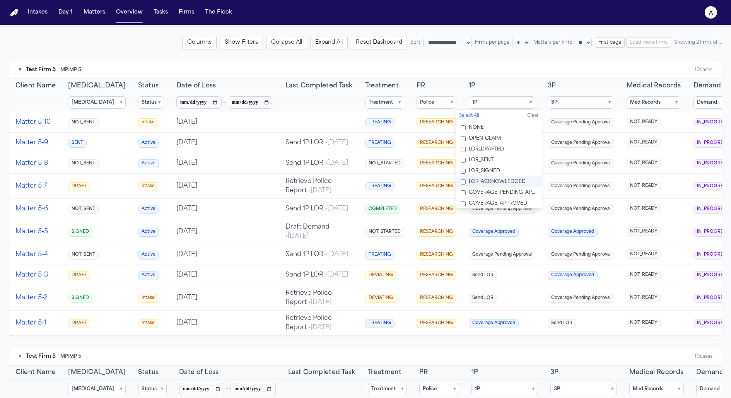
click at [503, 195] on label "COVERAGE_PENDING_APPROVAL" at bounding box center [499, 192] width 86 height 11
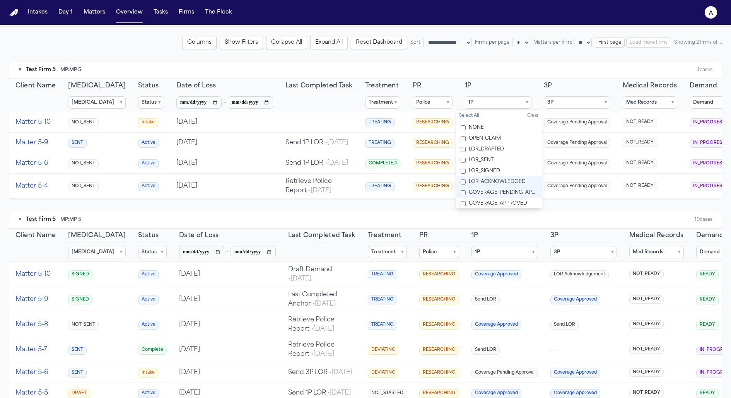
click at [505, 202] on span "COVERAGE_APPROVED" at bounding box center [498, 203] width 58 height 6
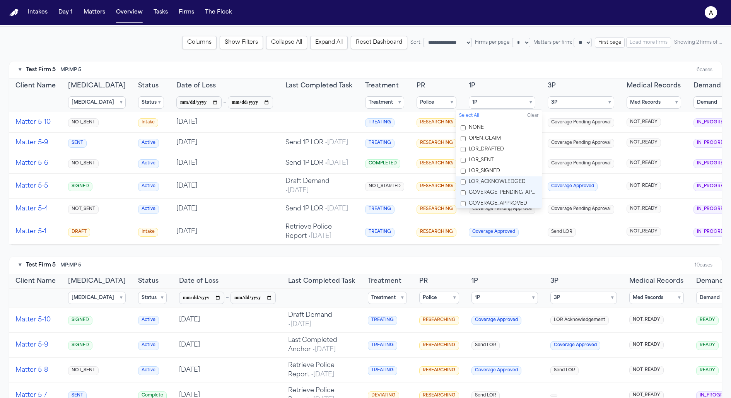
click at [516, 195] on span "COVERAGE_PENDING_APPROVAL" at bounding box center [503, 193] width 68 height 6
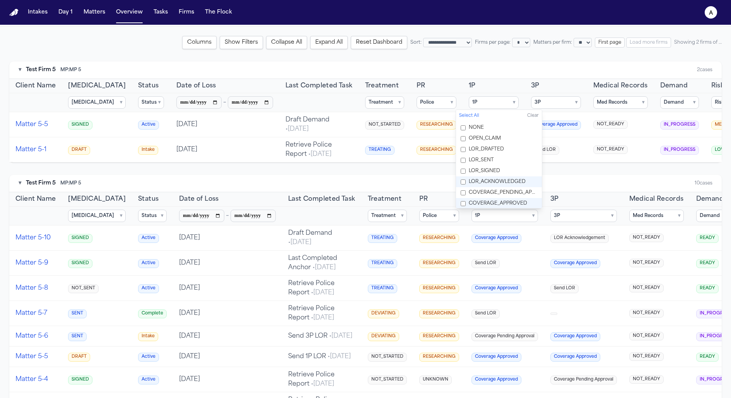
click at [517, 185] on label "LOR_ACKNOWLEDGED" at bounding box center [499, 181] width 86 height 11
click at [575, 169] on div "**********" at bounding box center [365, 249] width 713 height 427
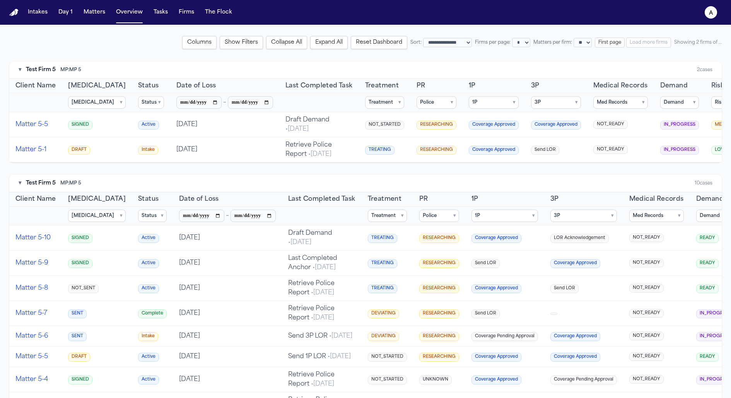
click at [469, 102] on button "1P ▾" at bounding box center [494, 102] width 50 height 12
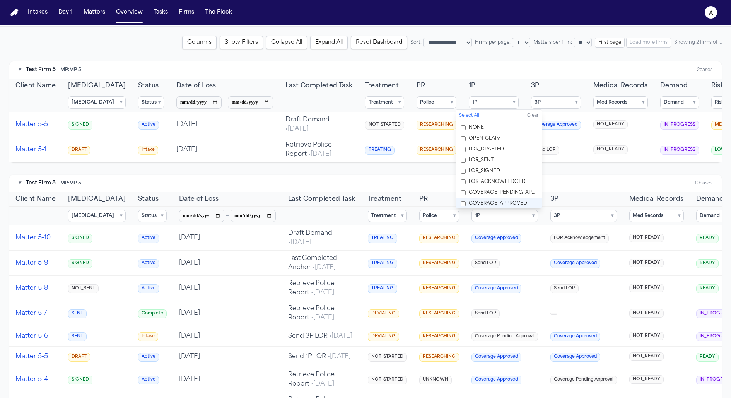
click at [500, 200] on label "COVERAGE_APPROVED" at bounding box center [499, 203] width 86 height 11
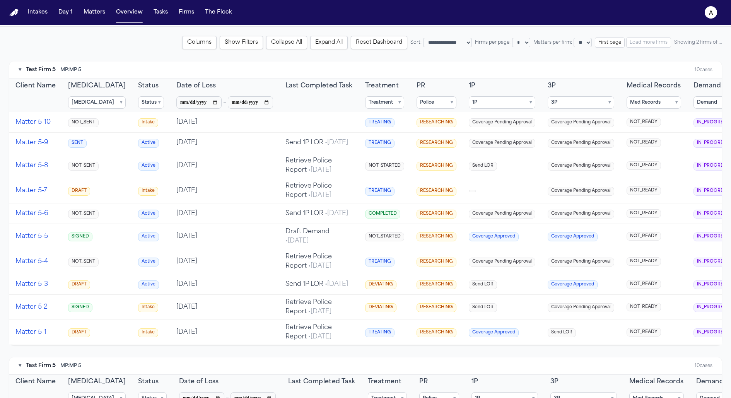
click at [592, 80] on th "3P" at bounding box center [581, 86] width 79 height 14
click at [694, 106] on button "Demand ▾" at bounding box center [713, 102] width 39 height 12
click at [698, 141] on span "IN_PROGRESS" at bounding box center [710, 138] width 34 height 6
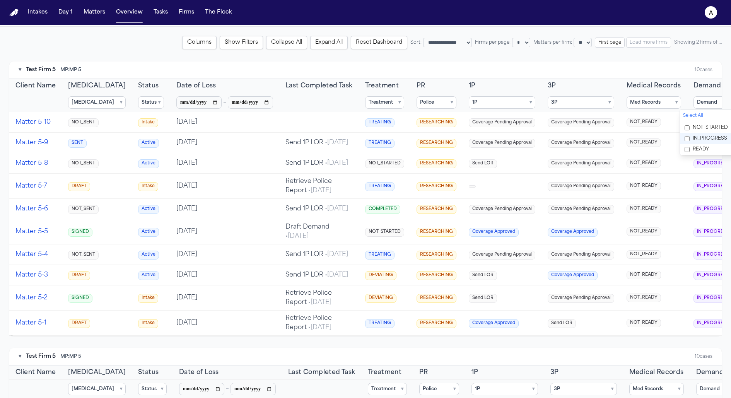
click at [696, 140] on span "IN_PROGRESS" at bounding box center [710, 138] width 34 height 6
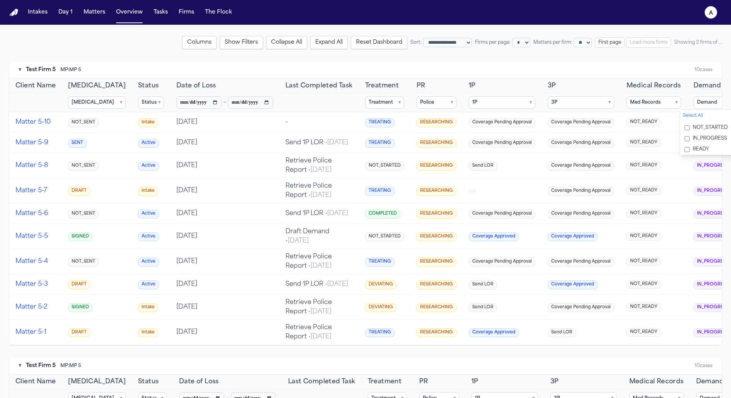
click at [699, 148] on span "READY" at bounding box center [701, 149] width 16 height 6
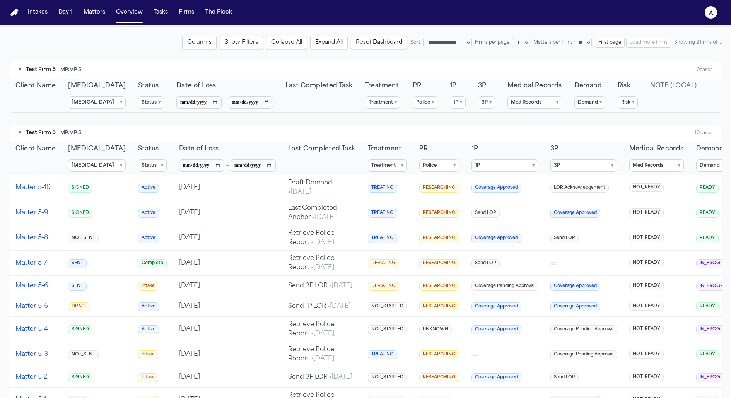
click at [648, 125] on div "▾ Test Firm 5 MP: MP 5 10 cases" at bounding box center [365, 133] width 713 height 17
click at [587, 101] on button "Demand ▾" at bounding box center [590, 102] width 31 height 12
click at [600, 149] on label "READY" at bounding box center [607, 149] width 86 height 11
click at [639, 114] on button "Clear" at bounding box center [641, 116] width 12 height 7
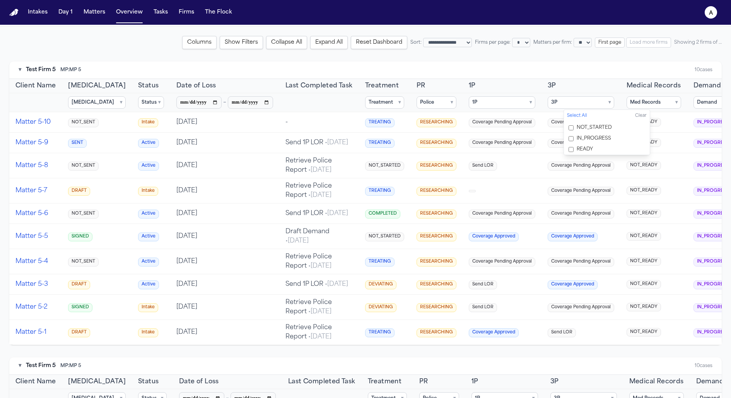
click at [637, 63] on div "▾ Test Firm 5 MP: MP 5 10 cases" at bounding box center [365, 70] width 713 height 17
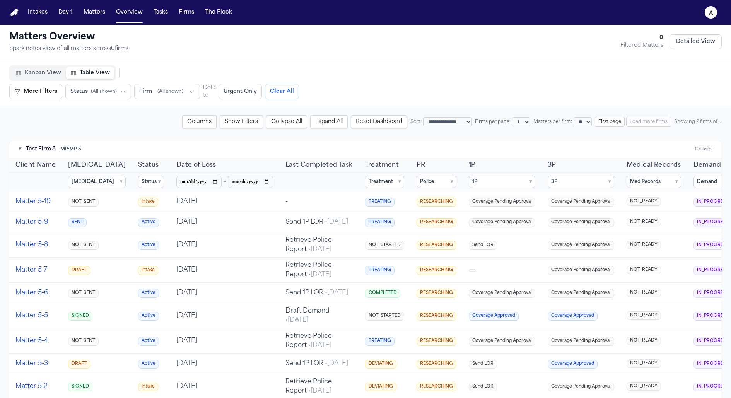
click at [512, 119] on select "* * ** **" at bounding box center [521, 121] width 18 height 9
click at [574, 121] on select "* ** ** **" at bounding box center [583, 121] width 18 height 9
select select "*"
click at [574, 117] on select "* ** ** **" at bounding box center [583, 121] width 18 height 9
click at [570, 141] on div "▾ Test Firm 5 MP: MP 5 10 cases" at bounding box center [365, 149] width 713 height 17
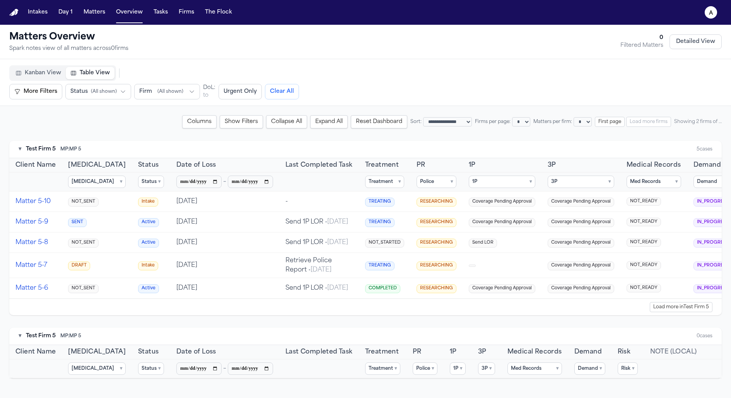
click at [604, 120] on button "First page" at bounding box center [610, 122] width 30 height 10
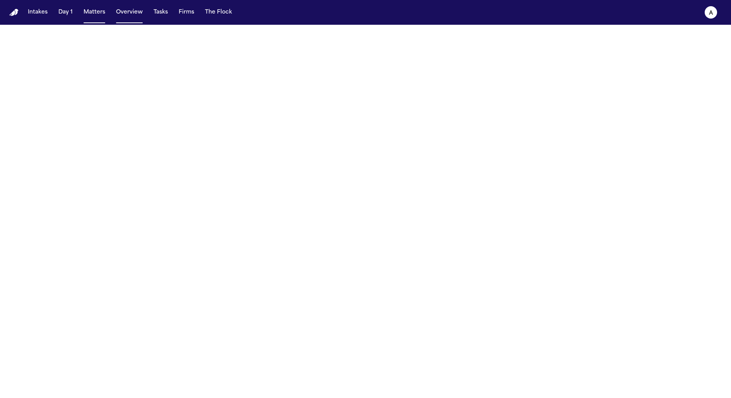
select select "*"
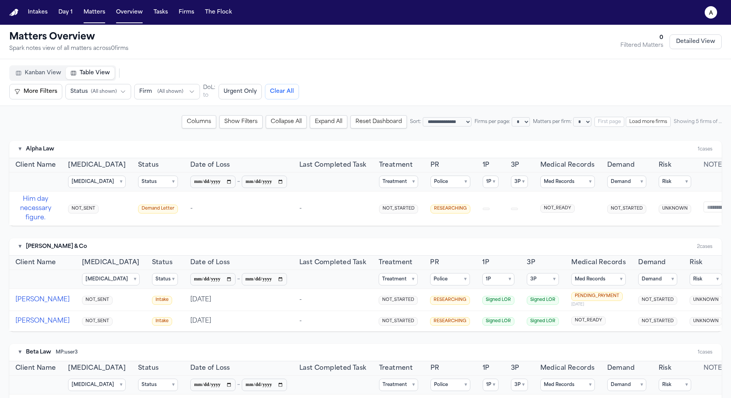
select select "*"
click at [392, 181] on button "Treatment ▾" at bounding box center [398, 182] width 39 height 12
click at [400, 206] on span "UNKNOWN" at bounding box center [393, 207] width 28 height 6
click at [440, 150] on div "▾ Alpha Law 1 cases" at bounding box center [365, 149] width 713 height 17
click at [447, 178] on button "Police ▾" at bounding box center [451, 182] width 40 height 12
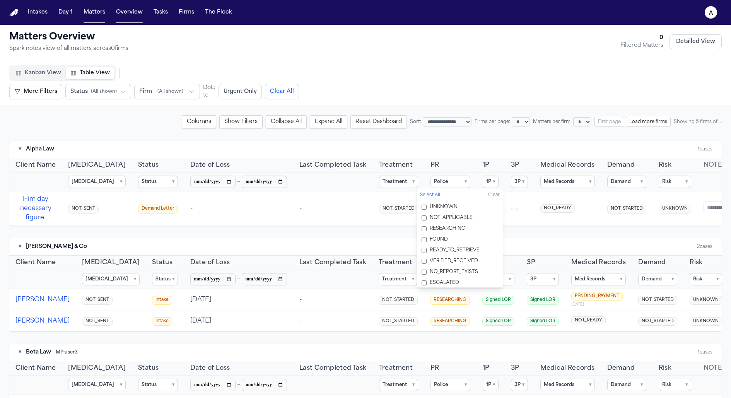
click at [448, 230] on span "RESEARCHING" at bounding box center [448, 229] width 36 height 6
click at [448, 241] on label "FOUND" at bounding box center [460, 239] width 86 height 11
click at [392, 233] on div "**********" at bounding box center [365, 376] width 713 height 522
click at [440, 178] on button "Police ▾" at bounding box center [451, 182] width 40 height 12
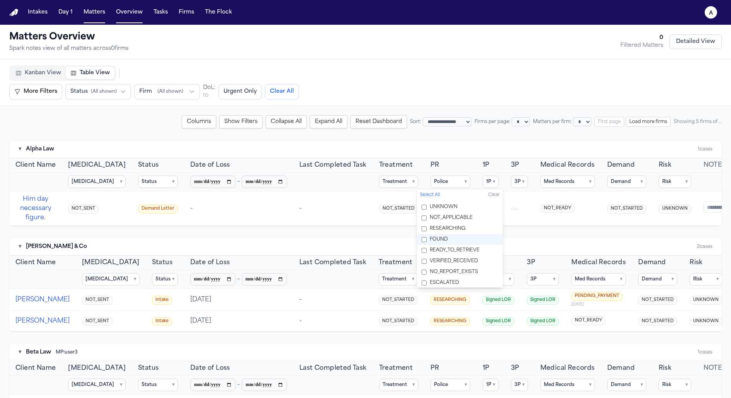
click at [452, 252] on span "READY_TO_RETRIEVE" at bounding box center [455, 250] width 50 height 6
click at [452, 240] on label "FOUND" at bounding box center [460, 239] width 86 height 11
click at [453, 265] on label "VERIFIED_RECEIVED" at bounding box center [460, 261] width 86 height 11
select select "*"
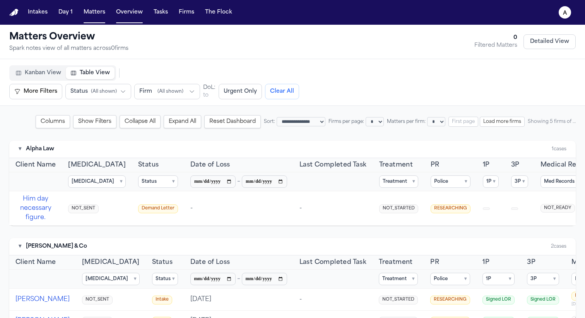
click at [48, 92] on button "More Filters" at bounding box center [35, 91] width 53 height 15
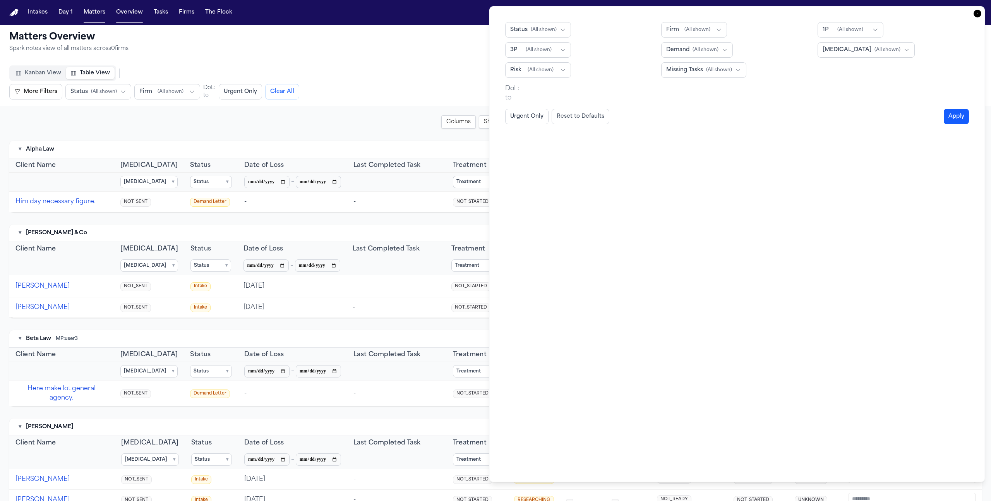
click at [731, 17] on icon "button" at bounding box center [977, 14] width 8 height 8
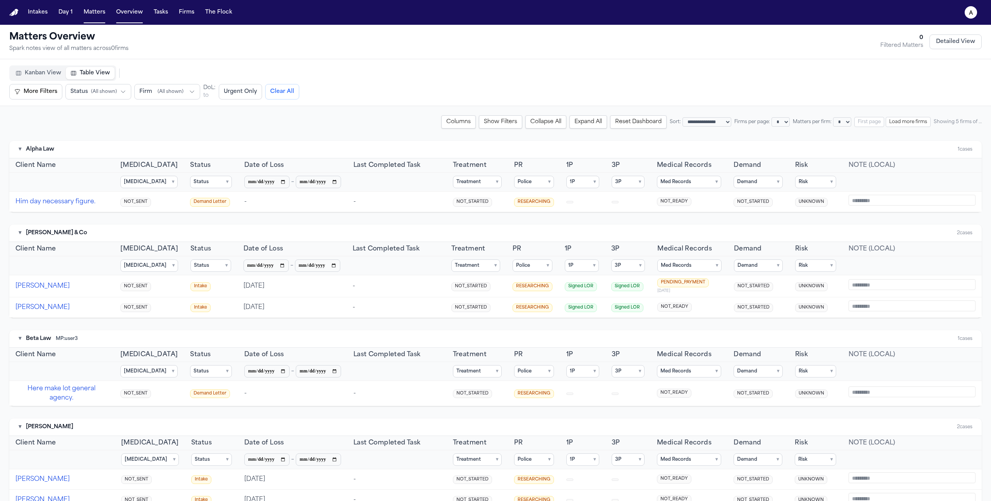
click at [675, 262] on button "Med Records ▾" at bounding box center [689, 265] width 64 height 12
click at [682, 344] on span "PENDING_PAYMENT" at bounding box center [694, 344] width 49 height 6
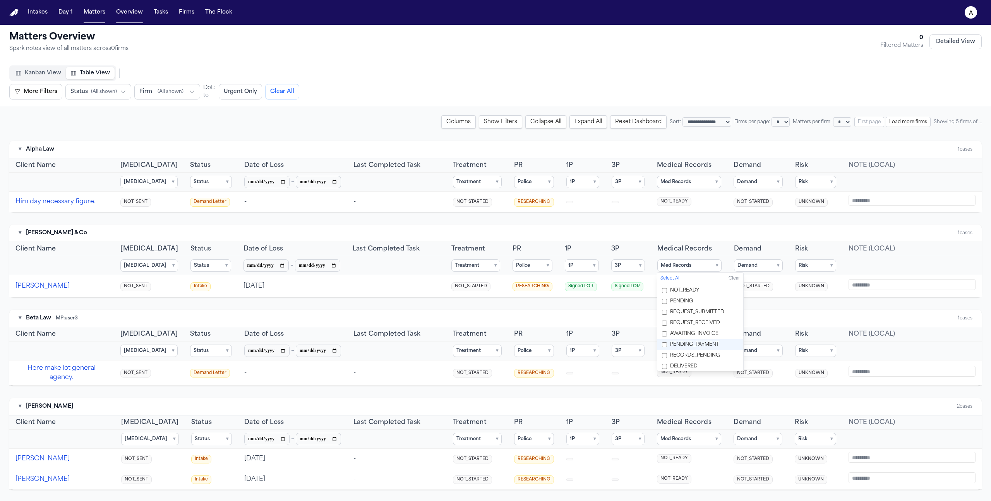
click at [701, 226] on div "▾ Baker & Co 1 cases" at bounding box center [495, 232] width 972 height 17
click at [696, 260] on button "Med Records ▾" at bounding box center [689, 265] width 64 height 12
click at [690, 344] on span "PENDING_PAYMENT" at bounding box center [694, 344] width 49 height 6
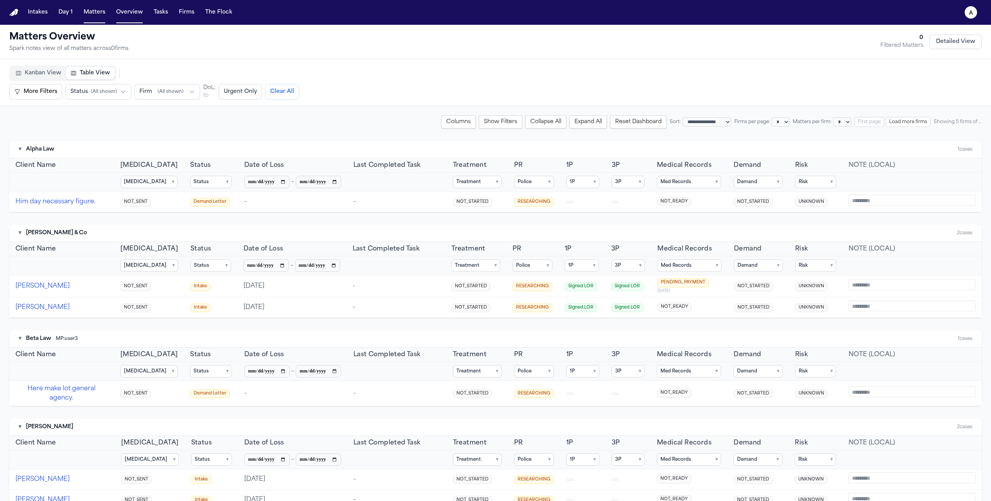
click at [643, 229] on div "▾ Baker & Co 2 cases" at bounding box center [495, 232] width 972 height 17
click at [731, 124] on button "Load more firms" at bounding box center [907, 122] width 45 height 10
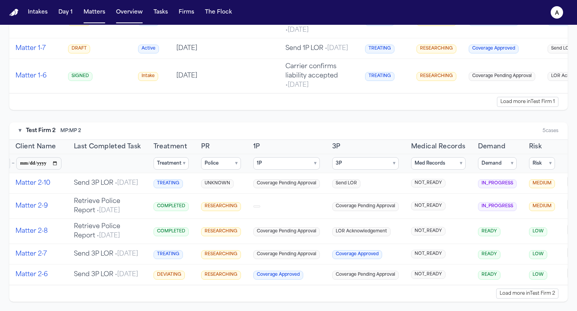
scroll to position [0, 334]
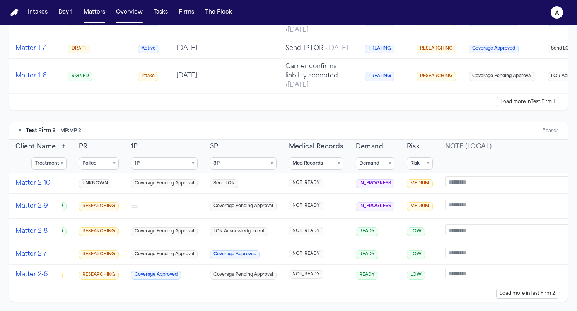
click at [515, 292] on button "Load more in Test Firm 2" at bounding box center [527, 293] width 62 height 10
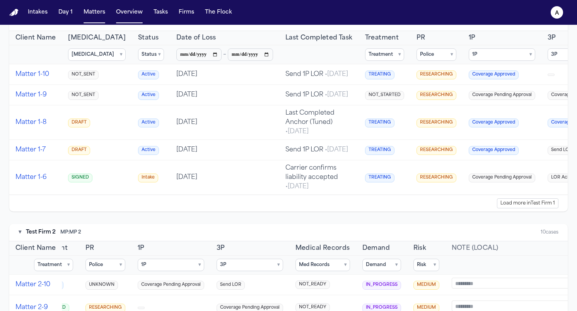
scroll to position [526, 0]
click at [435, 62] on button "Police ▾" at bounding box center [437, 55] width 40 height 12
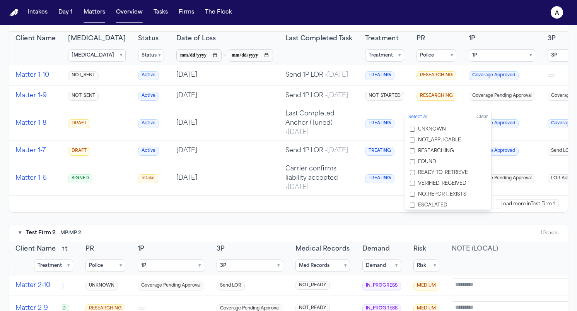
click at [423, 212] on div "Load more in Test Firm 1" at bounding box center [288, 203] width 559 height 17
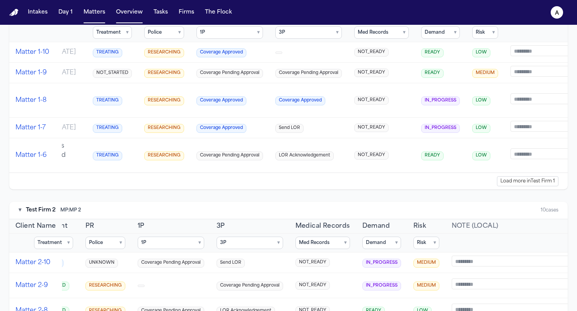
scroll to position [0, 307]
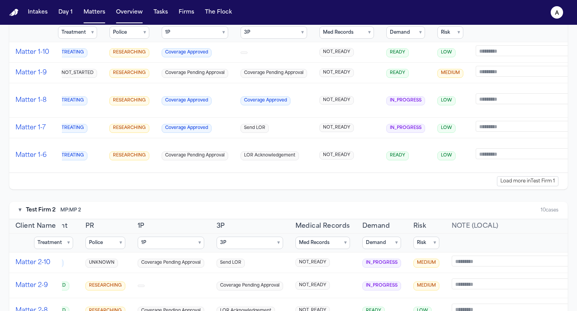
click at [387, 39] on button "Demand ▾" at bounding box center [406, 32] width 39 height 12
click at [387, 116] on label "IN_PROGRESS" at bounding box center [419, 117] width 86 height 11
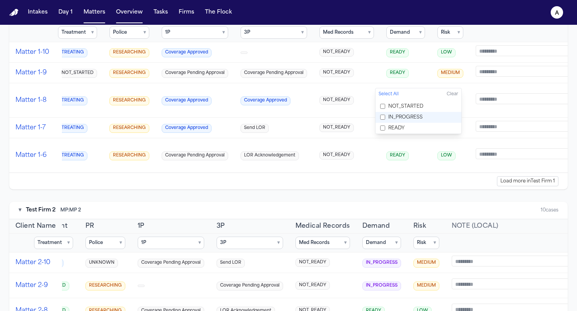
click at [396, 120] on label "IN_PROGRESS" at bounding box center [419, 117] width 86 height 11
click at [257, 39] on button "3P ▾" at bounding box center [274, 32] width 67 height 12
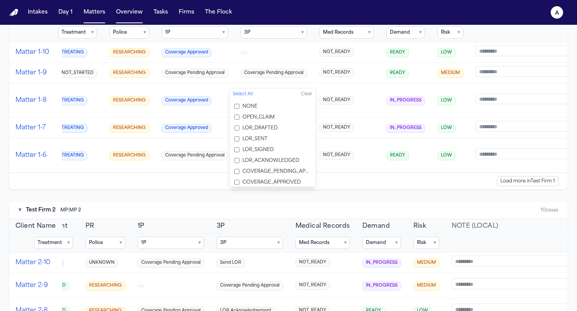
click at [257, 127] on span "LOR_DRAFTED" at bounding box center [260, 128] width 35 height 6
click at [308, 189] on div "Load more in Test Firm 1" at bounding box center [288, 181] width 559 height 17
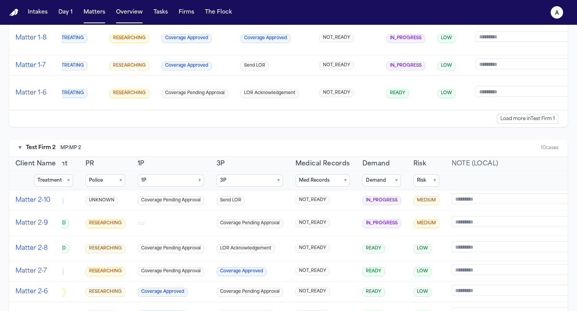
scroll to position [614, 0]
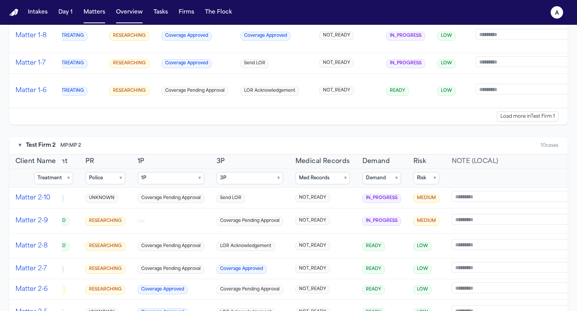
click at [529, 121] on button "Load more in Test Firm 1" at bounding box center [528, 116] width 62 height 10
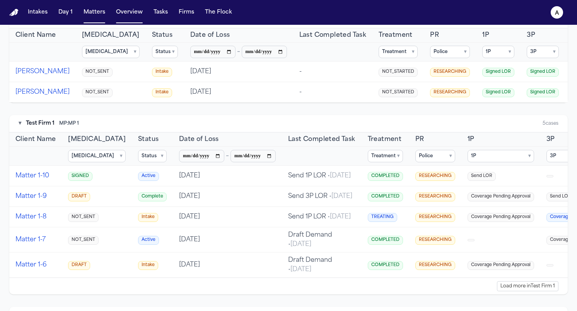
scroll to position [0, 0]
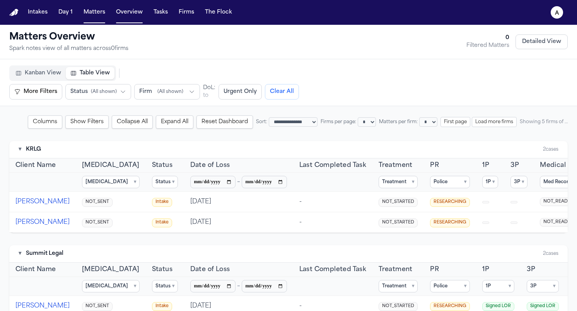
click at [152, 5] on button "Tasks" at bounding box center [161, 12] width 21 height 14
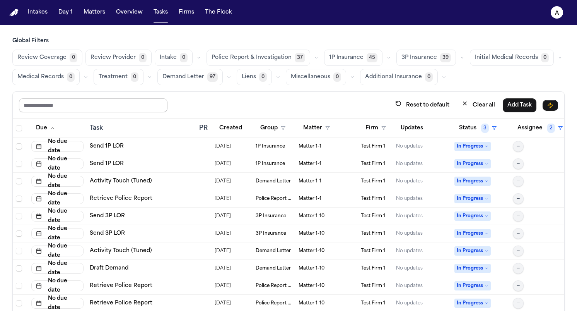
select select "*"
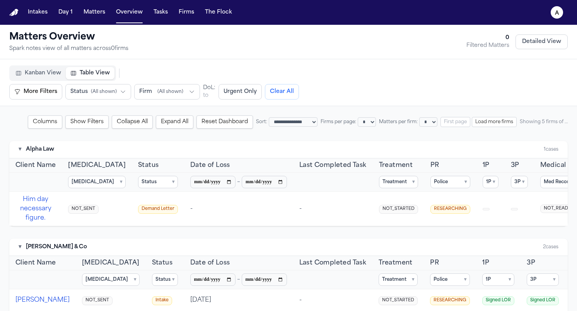
click at [47, 99] on button "More Filters" at bounding box center [35, 91] width 53 height 15
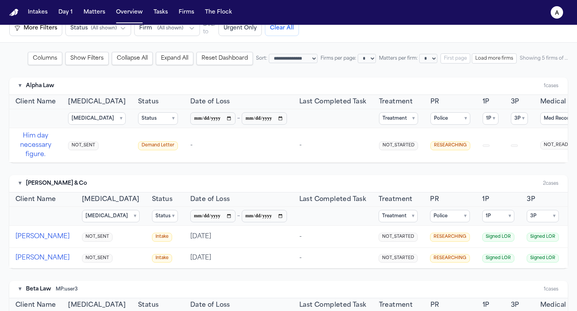
scroll to position [26, 0]
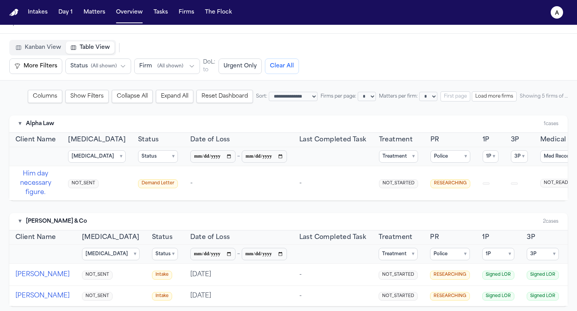
click at [62, 98] on button "Columns" at bounding box center [45, 96] width 34 height 13
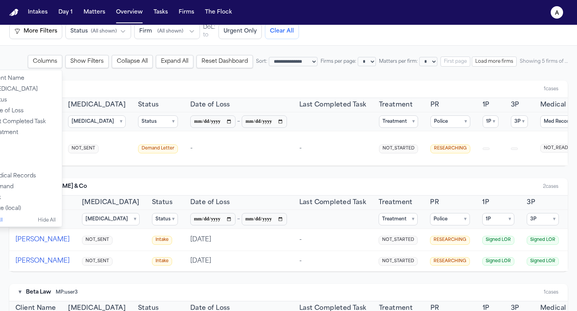
scroll to position [0, 0]
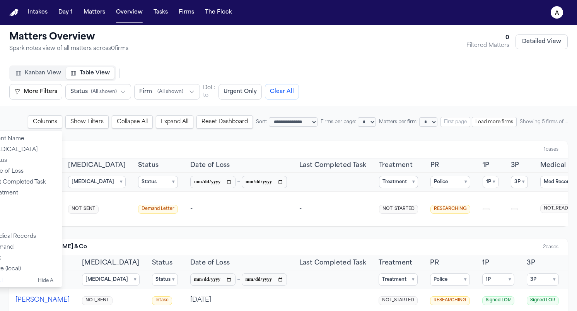
click at [236, 117] on div "**********" at bounding box center [288, 121] width 559 height 13
click at [62, 123] on button "Columns" at bounding box center [45, 121] width 34 height 13
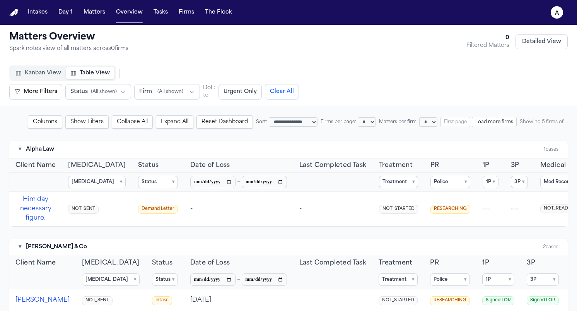
click at [109, 123] on button "Show Filters" at bounding box center [86, 121] width 43 height 13
click at [77, 121] on button "Hide Filters" at bounding box center [88, 121] width 40 height 13
click at [109, 118] on button "Show Filters" at bounding box center [86, 121] width 43 height 13
click at [36, 122] on button "Columns" at bounding box center [48, 121] width 34 height 13
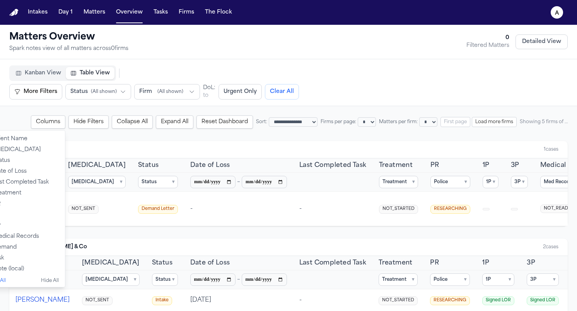
click at [36, 122] on button "Columns" at bounding box center [48, 121] width 34 height 13
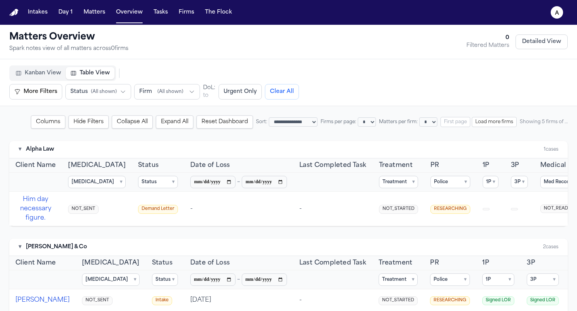
click at [82, 120] on button "Hide Filters" at bounding box center [88, 121] width 40 height 13
click at [46, 93] on button "More Filters" at bounding box center [35, 91] width 53 height 15
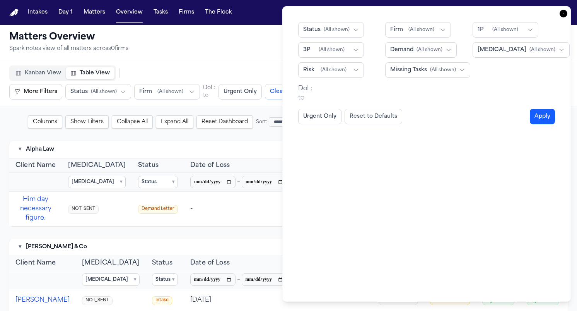
select select "*"
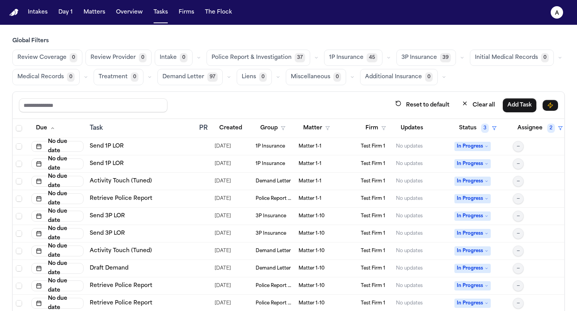
select select "*"
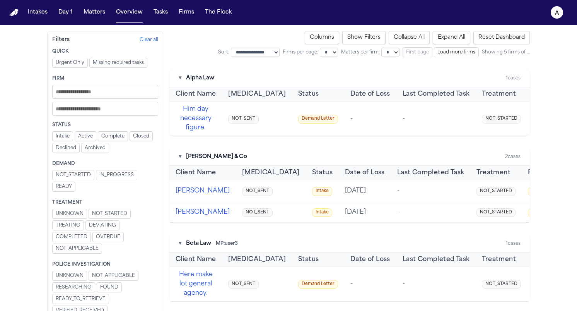
click at [92, 137] on button "Active" at bounding box center [86, 136] width 22 height 10
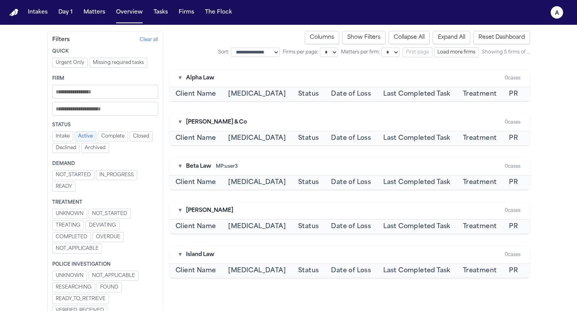
click at [92, 137] on button "Active" at bounding box center [86, 136] width 22 height 10
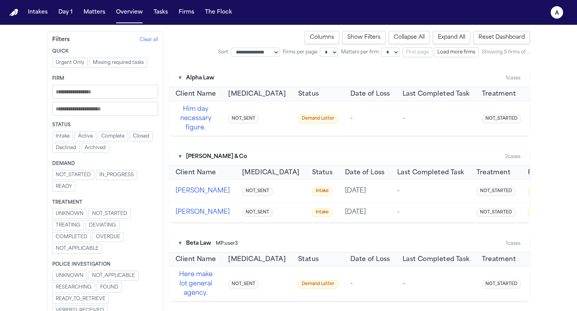
click at [103, 109] on input "text" at bounding box center [105, 109] width 106 height 14
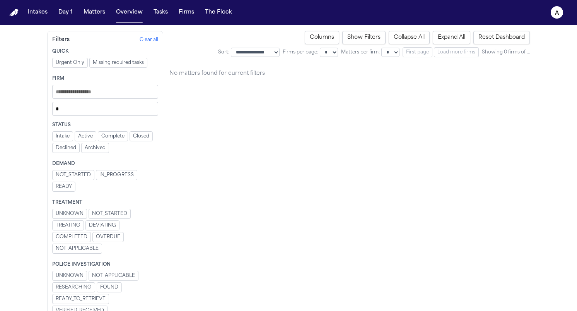
click at [110, 113] on input "*" at bounding box center [105, 109] width 106 height 14
click at [108, 111] on input "**" at bounding box center [105, 109] width 106 height 14
click at [108, 111] on input "***" at bounding box center [105, 109] width 106 height 14
click at [108, 111] on input "****" at bounding box center [105, 109] width 106 height 14
click at [125, 132] on button "Complete" at bounding box center [113, 136] width 30 height 10
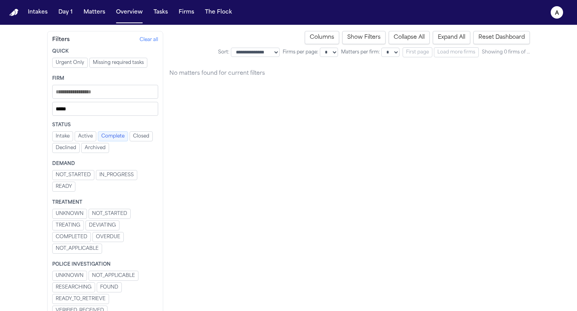
click at [113, 138] on button "Complete" at bounding box center [113, 136] width 30 height 10
click at [105, 113] on input "*****" at bounding box center [105, 109] width 106 height 14
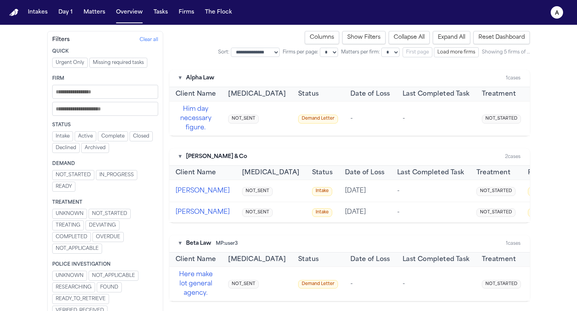
click at [102, 215] on button "NOT_STARTED" at bounding box center [110, 214] width 42 height 10
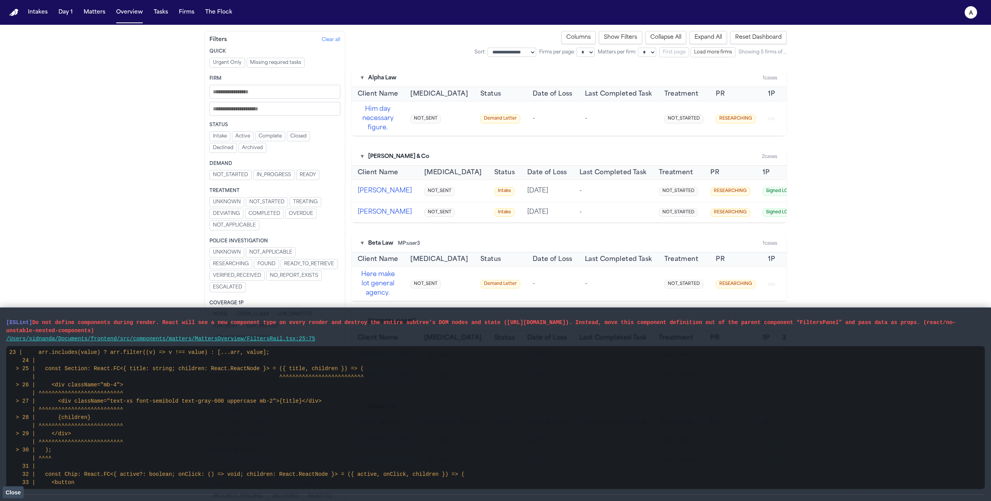
select select "*"
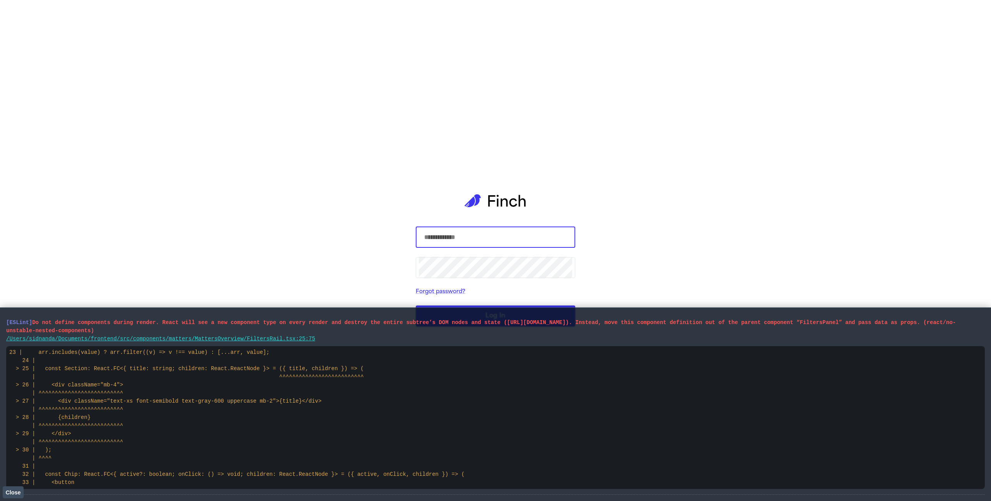
select select "*"
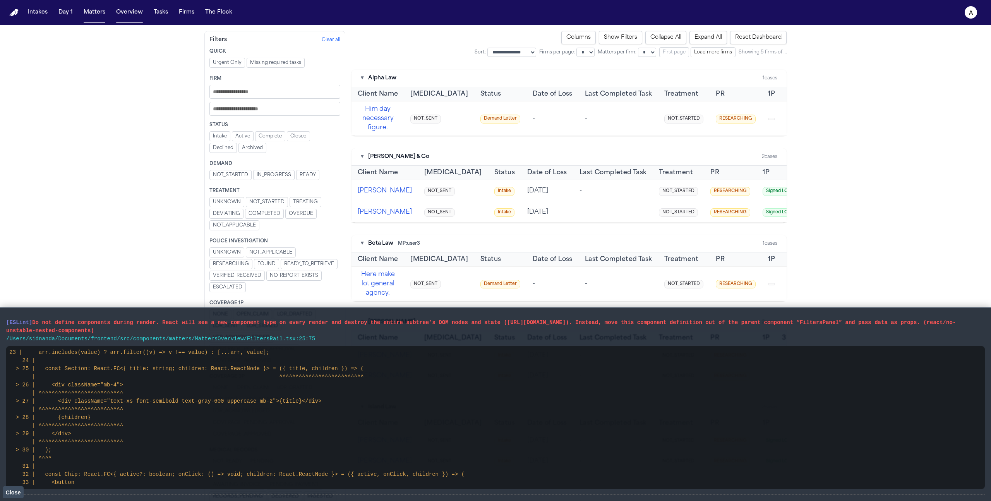
select select "*"
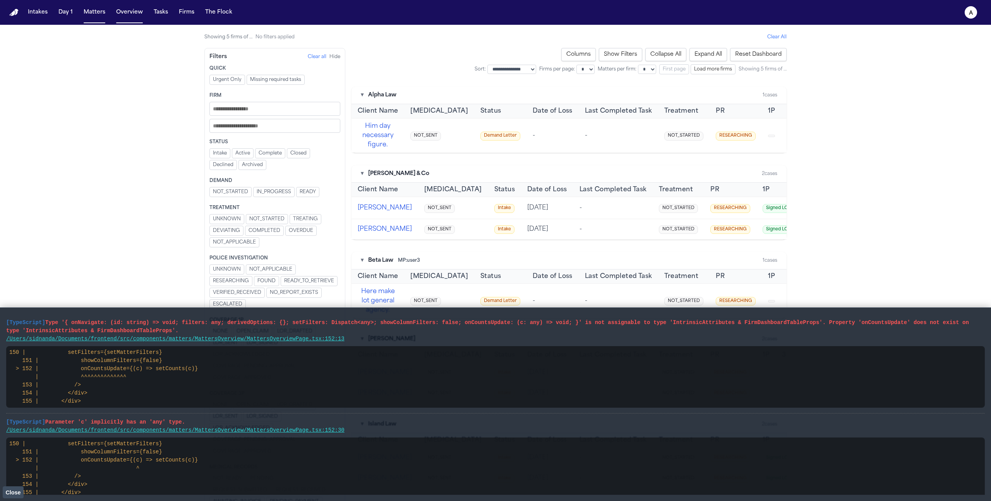
select select "*"
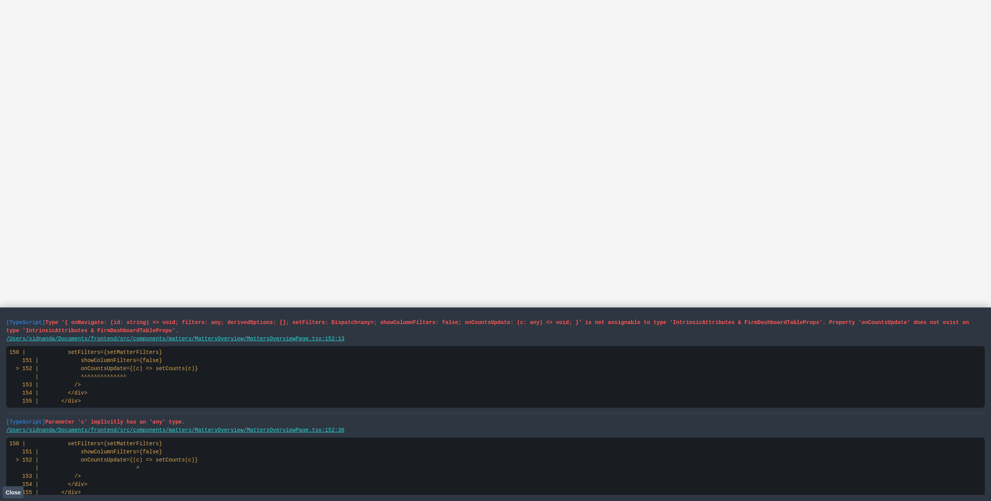
select select "*"
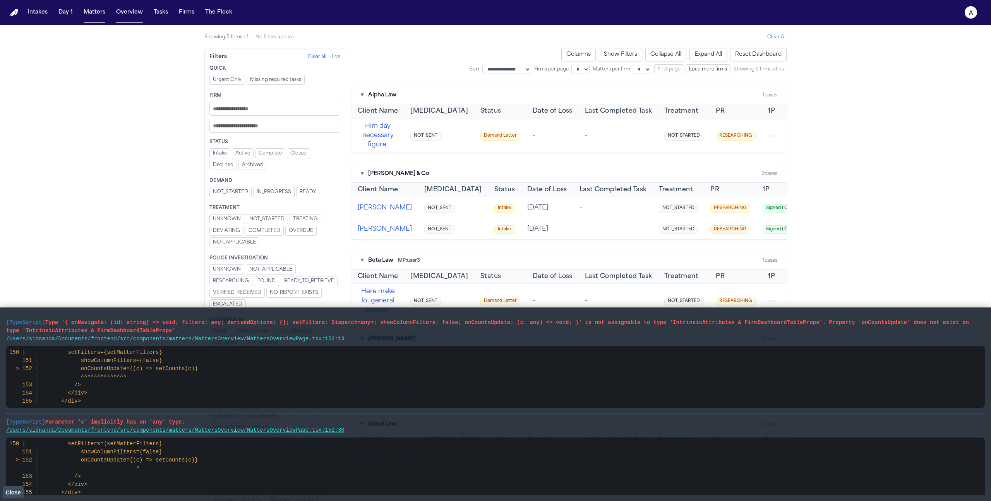
click at [334, 57] on button "Hide" at bounding box center [334, 57] width 11 height 6
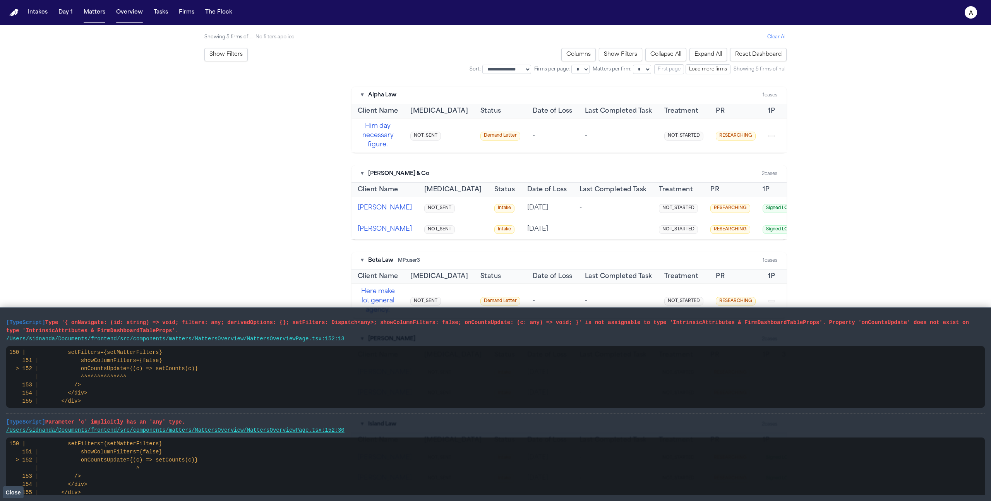
click at [237, 51] on button "Show Filters" at bounding box center [225, 54] width 43 height 13
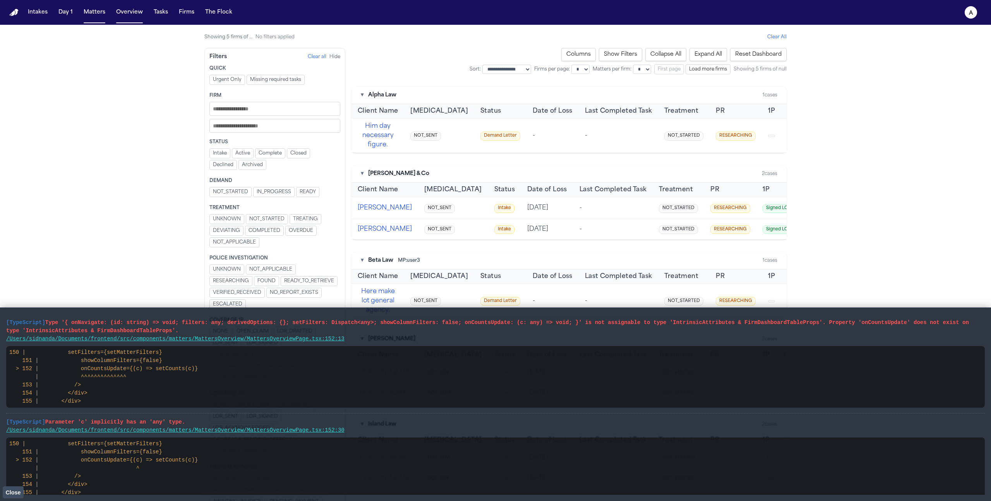
click at [335, 58] on button "Hide" at bounding box center [334, 57] width 11 height 6
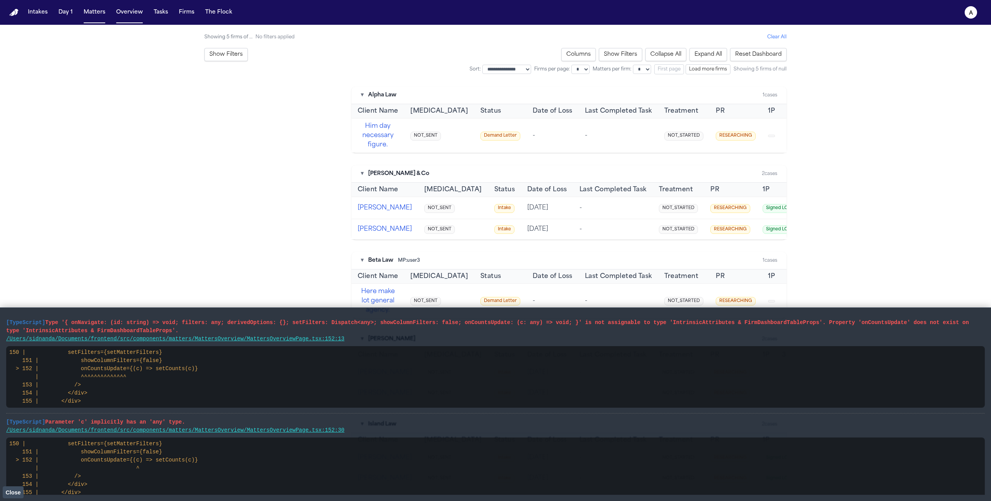
click at [238, 52] on button "Show Filters" at bounding box center [225, 54] width 43 height 13
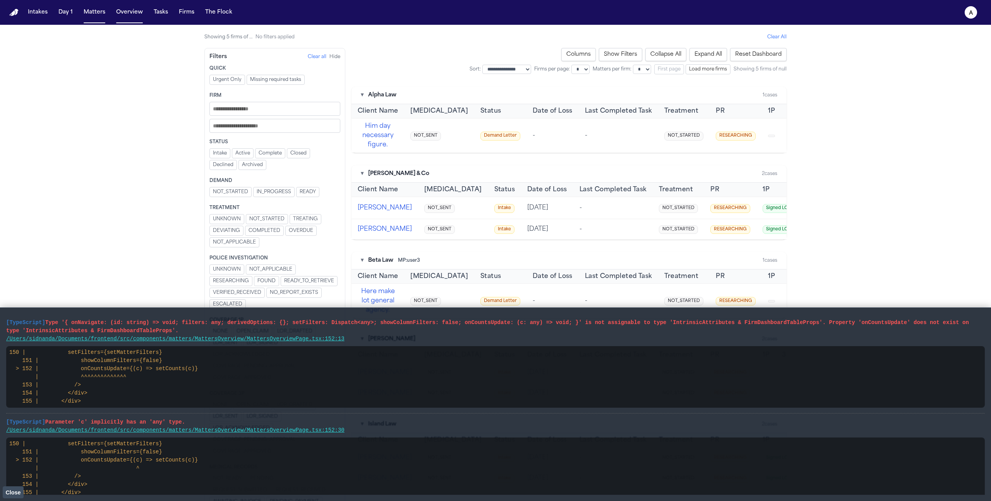
select select "*"
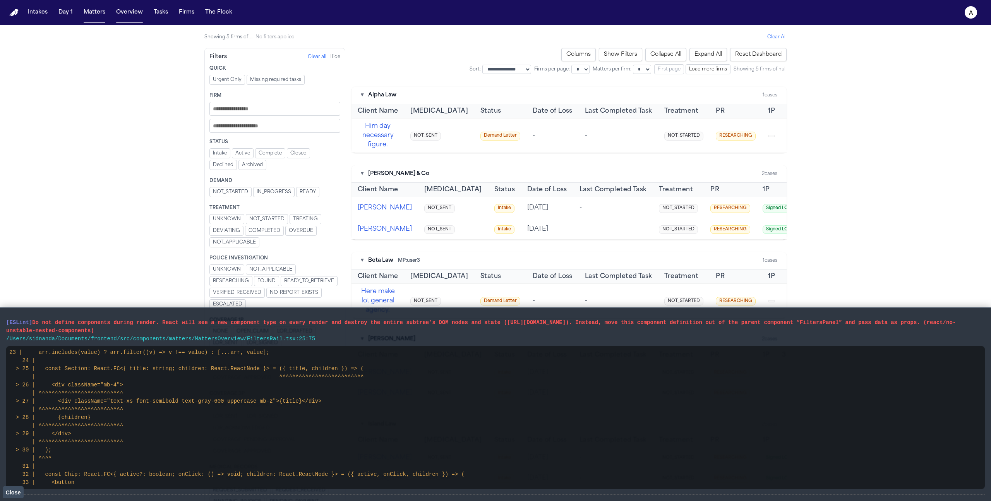
select select "*"
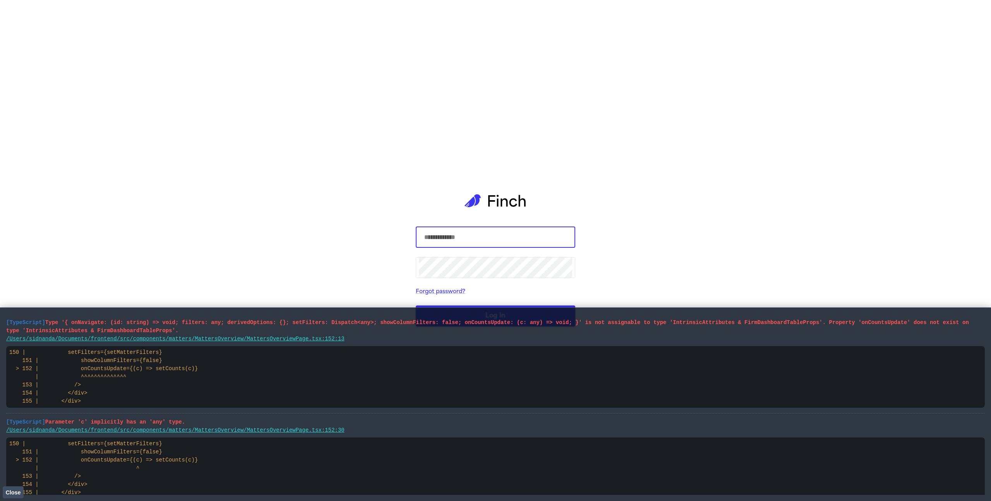
select select "*"
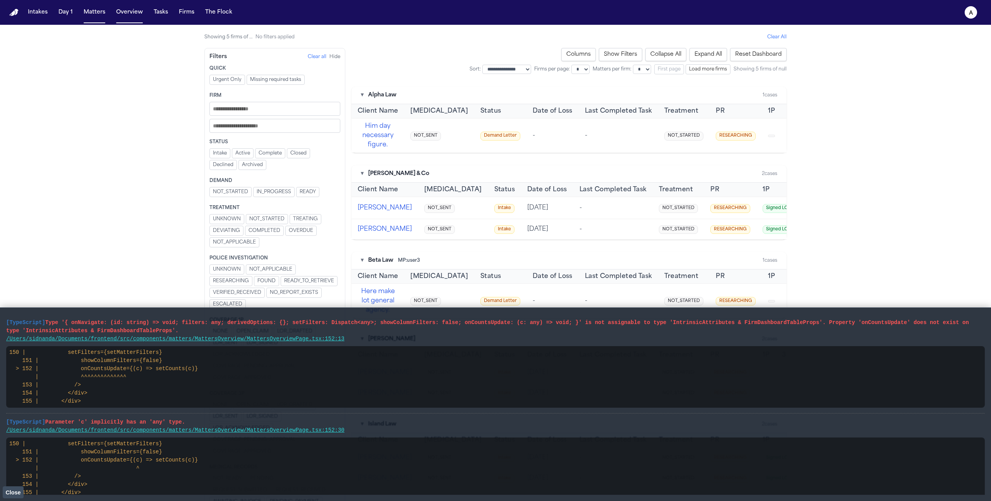
scroll to position [0, 318]
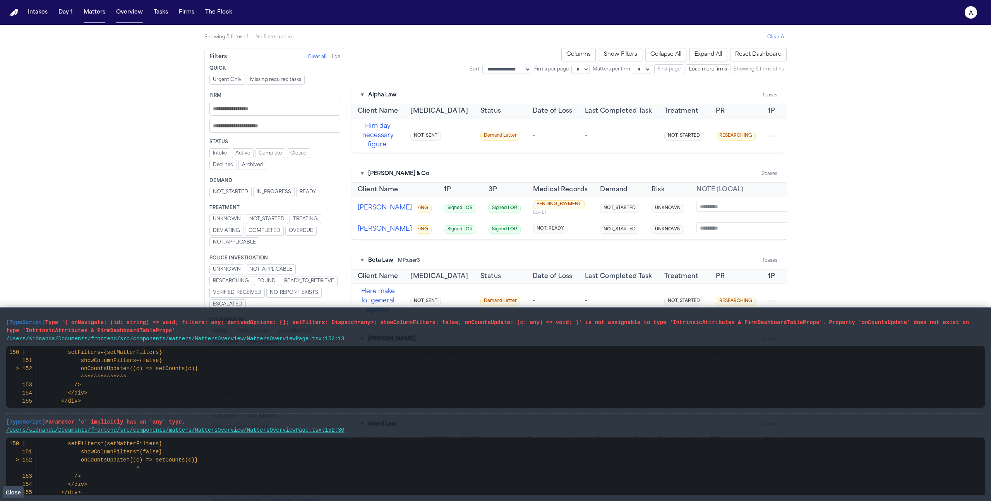
select select "*"
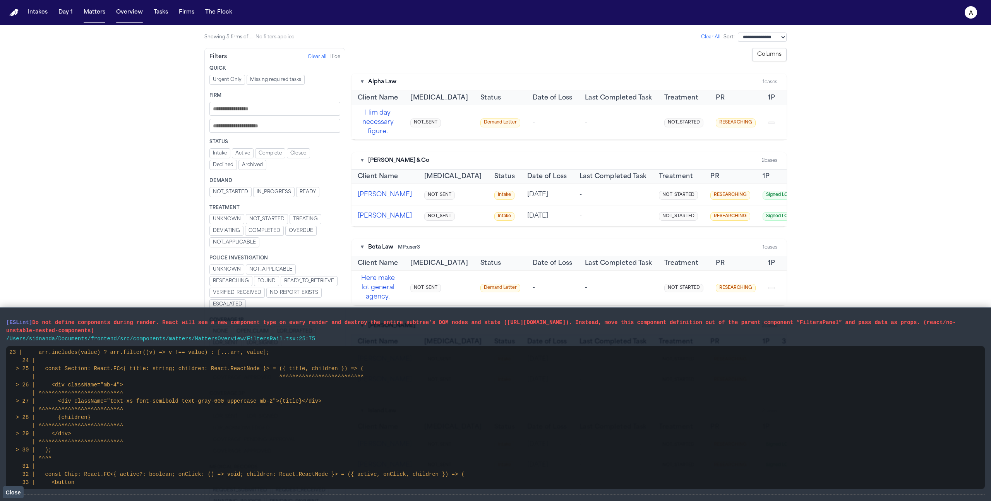
click at [8, 489] on span "Close" at bounding box center [12, 492] width 15 height 6
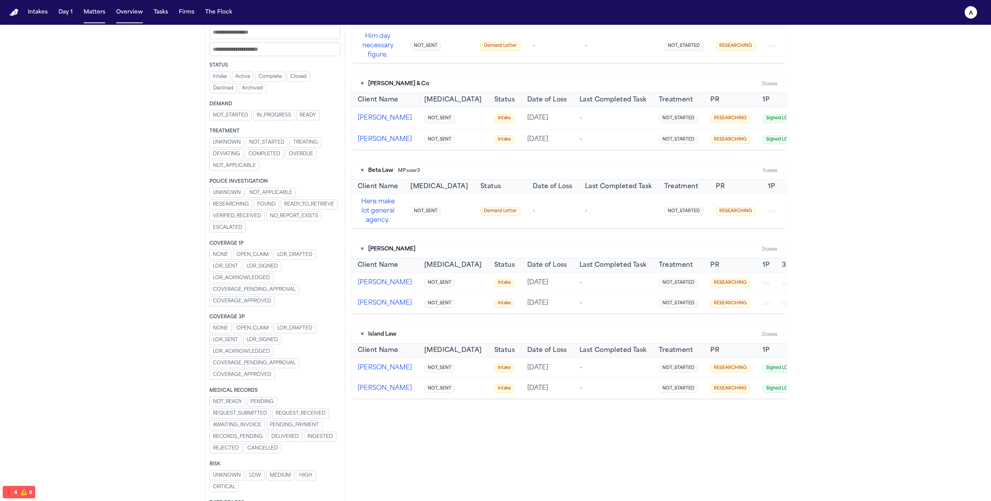
scroll to position [0, 0]
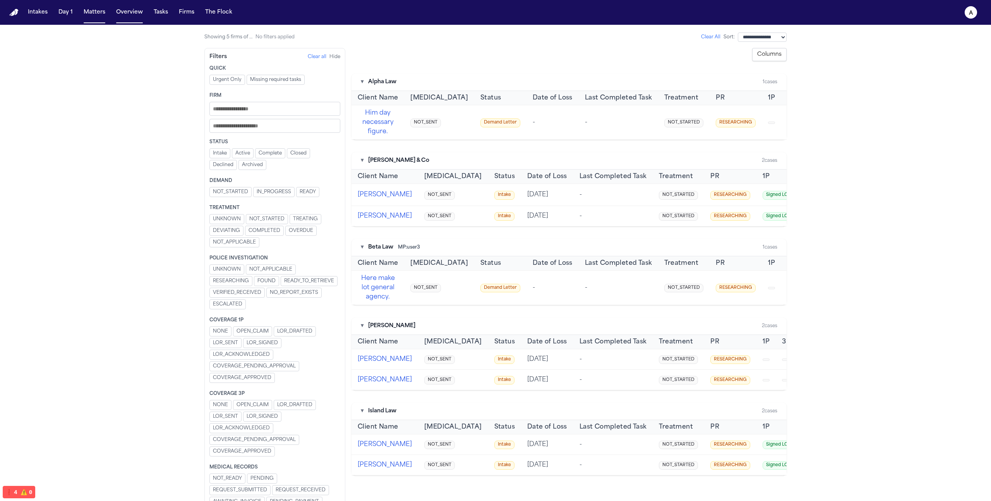
click at [334, 57] on button "Hide" at bounding box center [334, 57] width 11 height 6
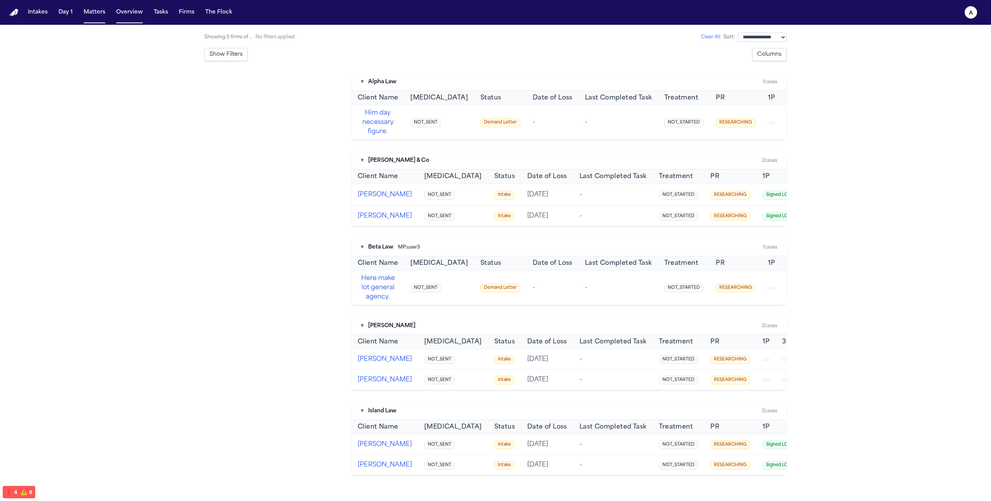
click at [233, 55] on button "Show Filters" at bounding box center [225, 54] width 43 height 13
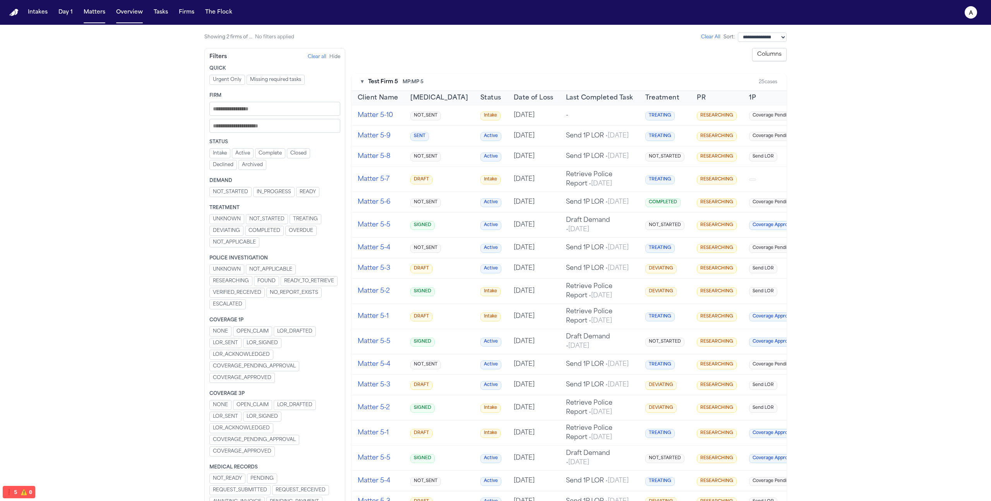
click at [334, 58] on button "Hide" at bounding box center [334, 57] width 11 height 6
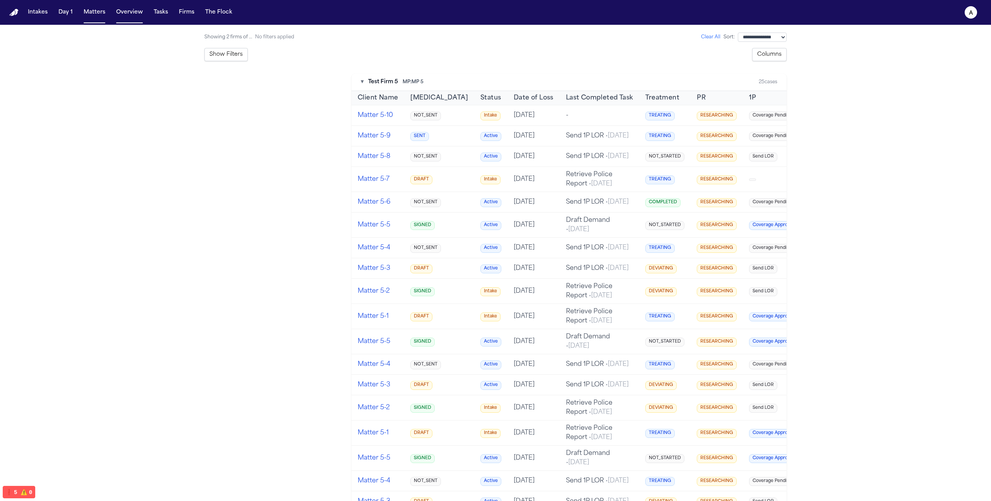
click at [223, 54] on button "Show Filters" at bounding box center [225, 54] width 43 height 13
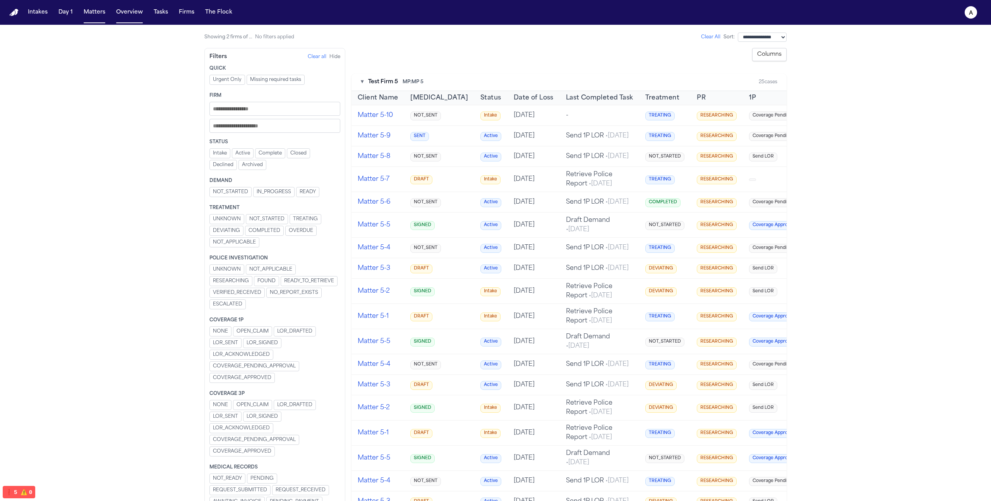
click at [657, 117] on td "TREATING" at bounding box center [664, 115] width 51 height 21
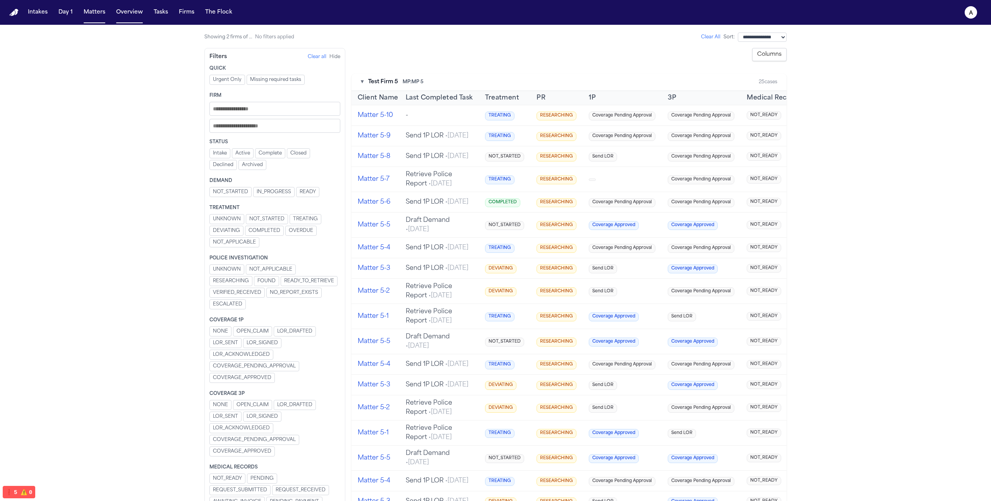
scroll to position [0, 13]
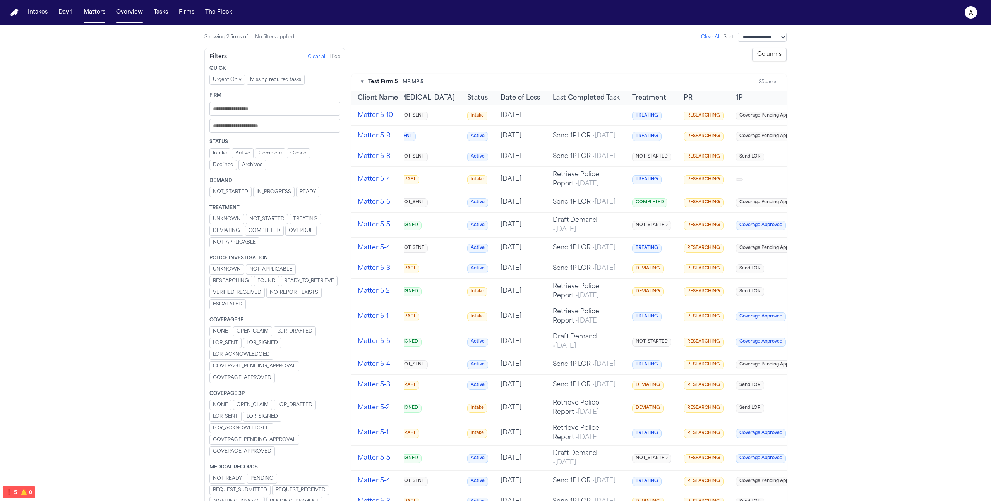
click at [761, 55] on button "Columns" at bounding box center [769, 54] width 34 height 13
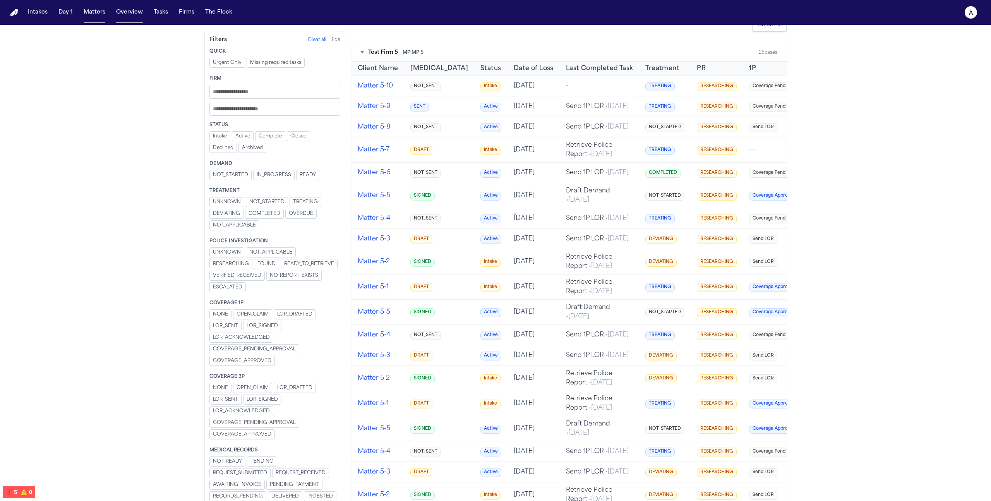
scroll to position [0, 0]
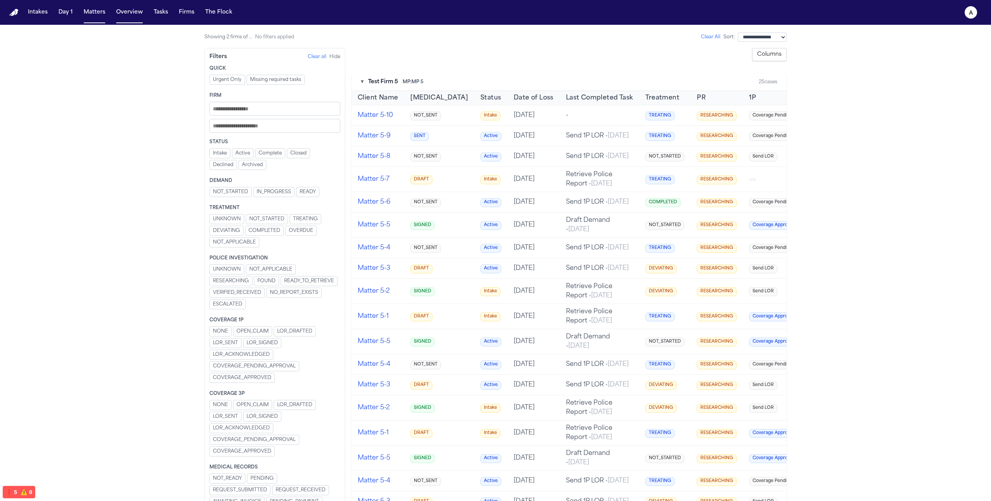
click at [361, 82] on button "▾" at bounding box center [362, 82] width 3 height 8
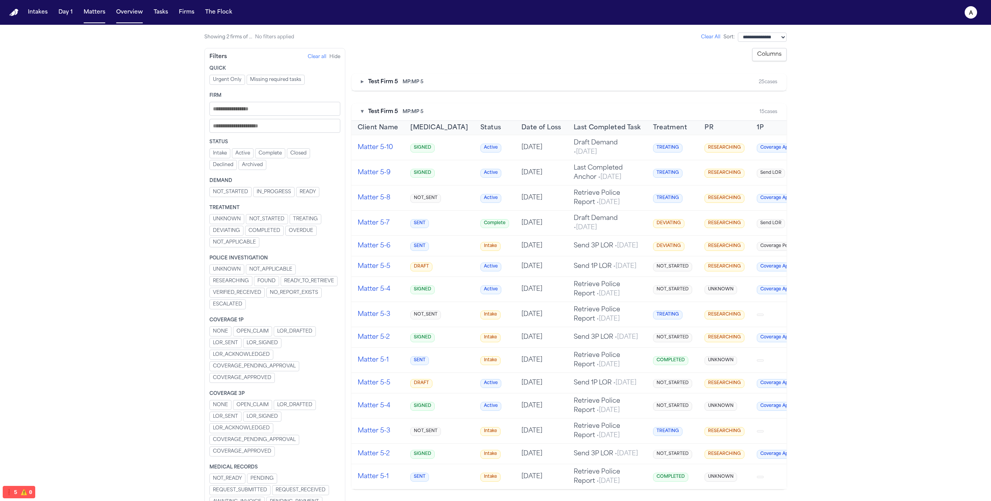
click at [360, 111] on div "▾ Test Firm 5 MP: MP 5 15 cases" at bounding box center [568, 111] width 435 height 17
click at [363, 113] on button "▾" at bounding box center [362, 112] width 3 height 8
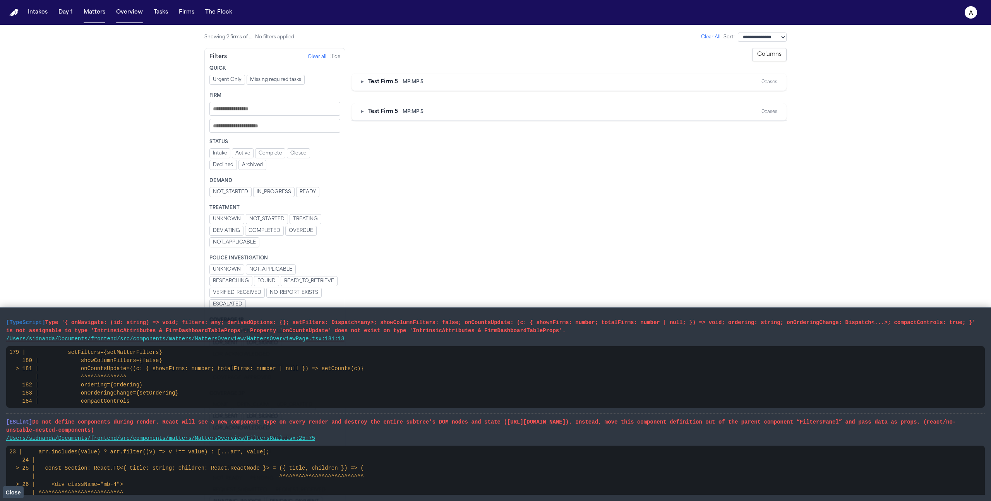
click at [364, 111] on div "▸ Test Firm 5 MP: MP 5" at bounding box center [392, 112] width 63 height 8
click at [361, 111] on button "▸" at bounding box center [362, 112] width 3 height 8
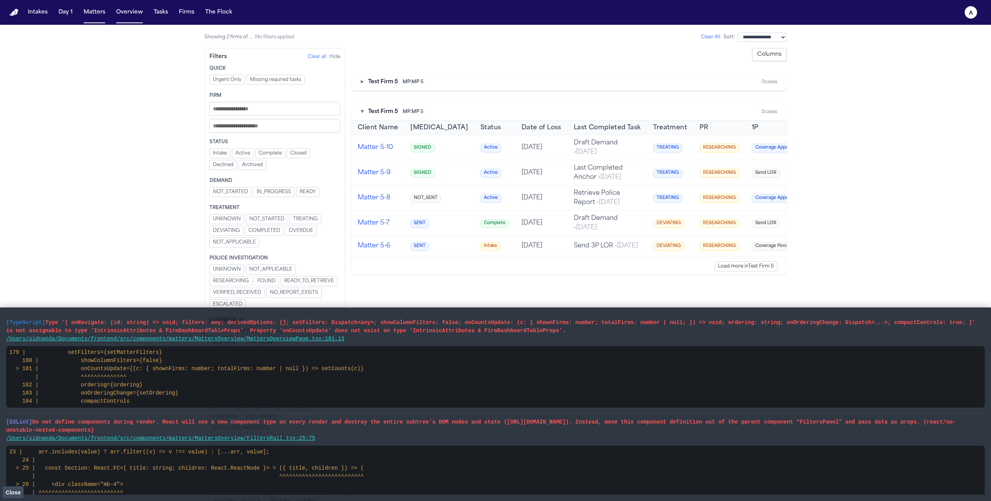
click at [361, 81] on button "▸" at bounding box center [362, 82] width 3 height 8
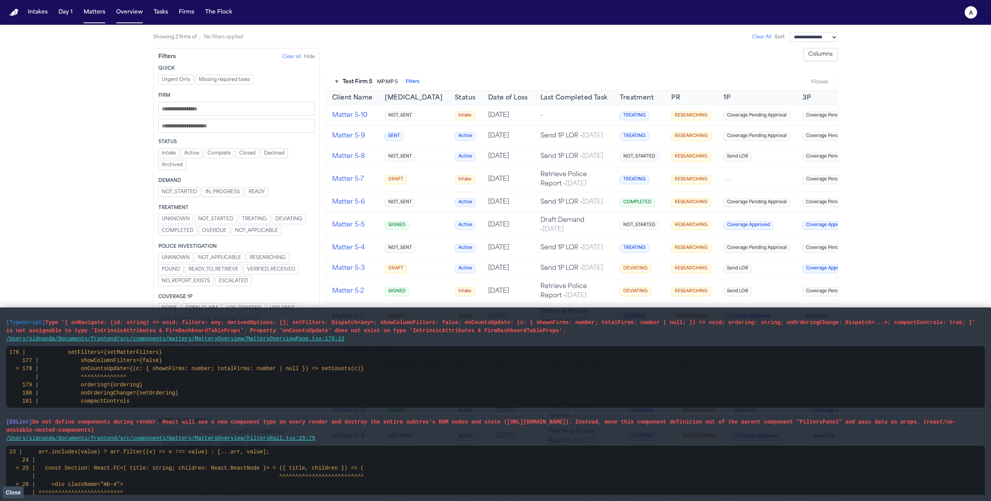
scroll to position [172, 0]
click at [308, 56] on button "Hide" at bounding box center [309, 56] width 11 height 6
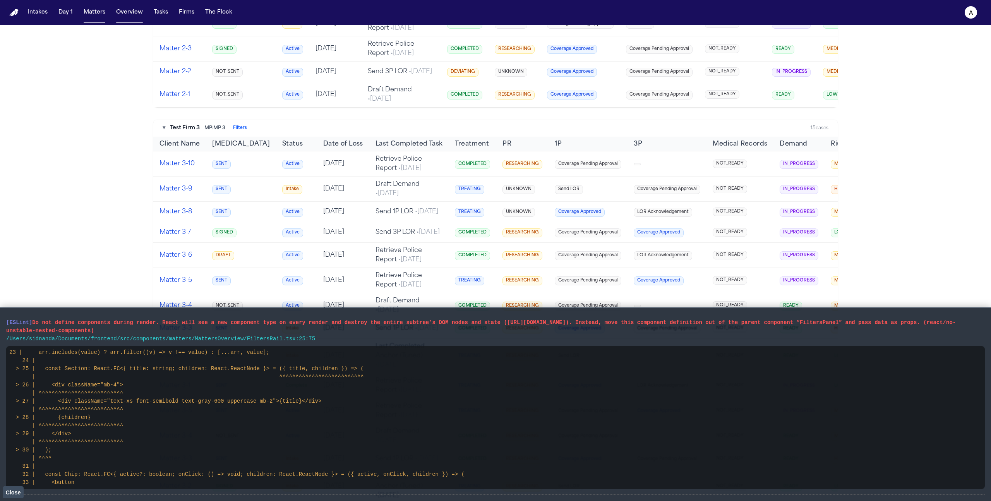
scroll to position [0, 0]
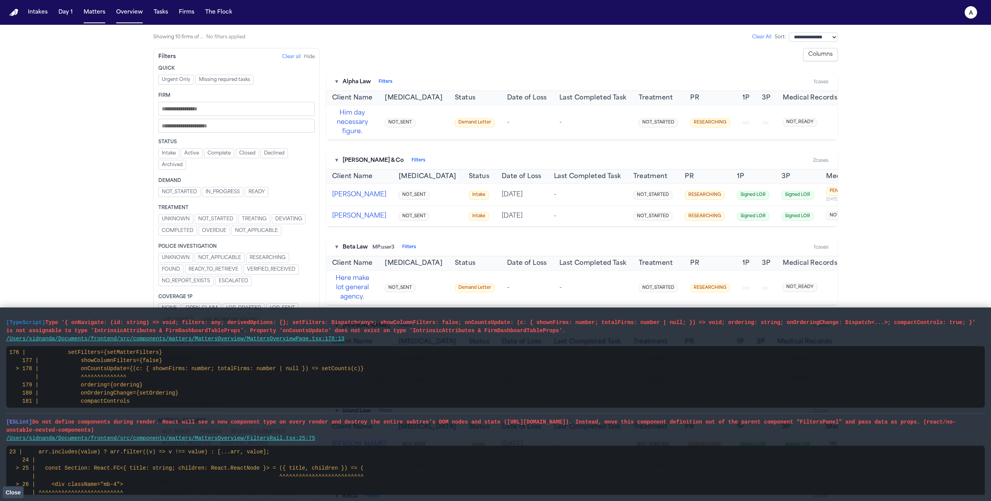
click at [310, 59] on button "Hide" at bounding box center [309, 57] width 11 height 6
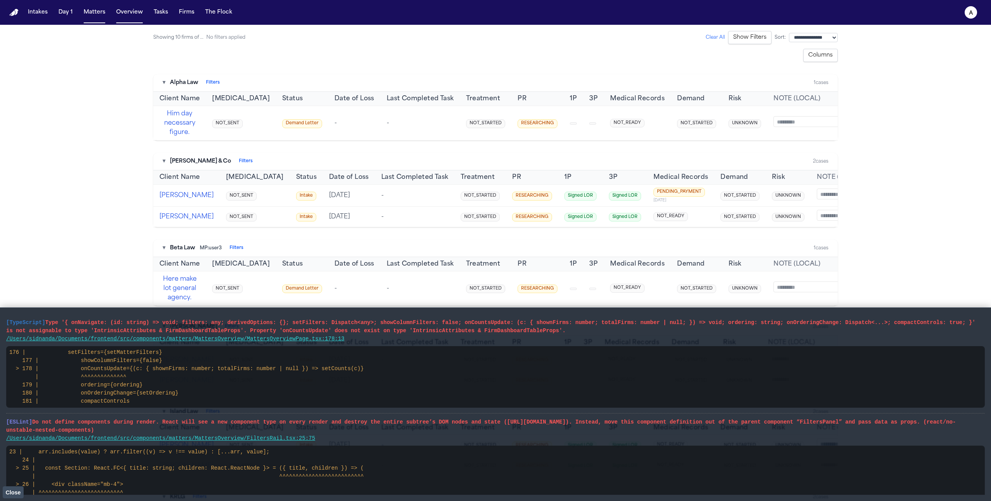
click at [812, 57] on button "Columns" at bounding box center [820, 55] width 34 height 13
click at [211, 82] on button "Filters" at bounding box center [213, 83] width 14 height 6
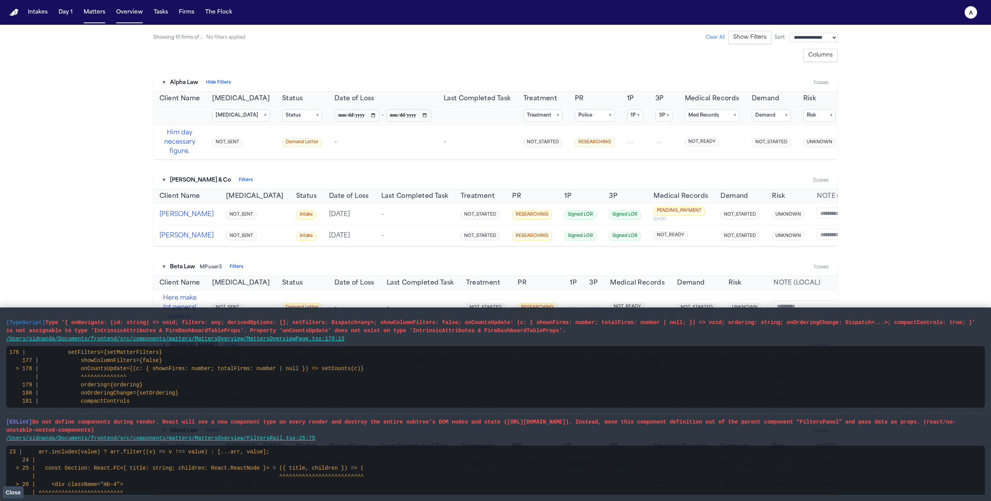
click at [211, 82] on button "Hide Filters" at bounding box center [218, 83] width 25 height 6
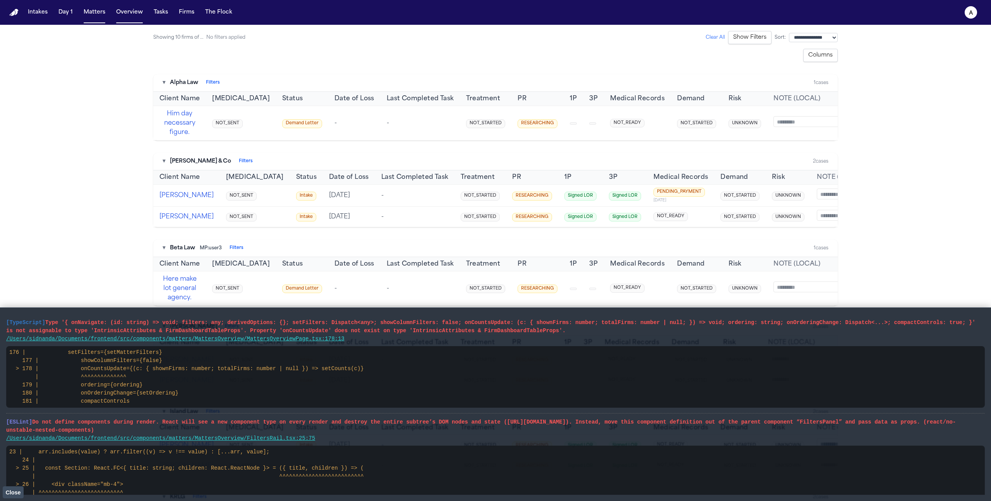
click at [115, 53] on main "**********" at bounding box center [495, 263] width 991 height 476
click at [821, 55] on button "Columns" at bounding box center [820, 55] width 34 height 13
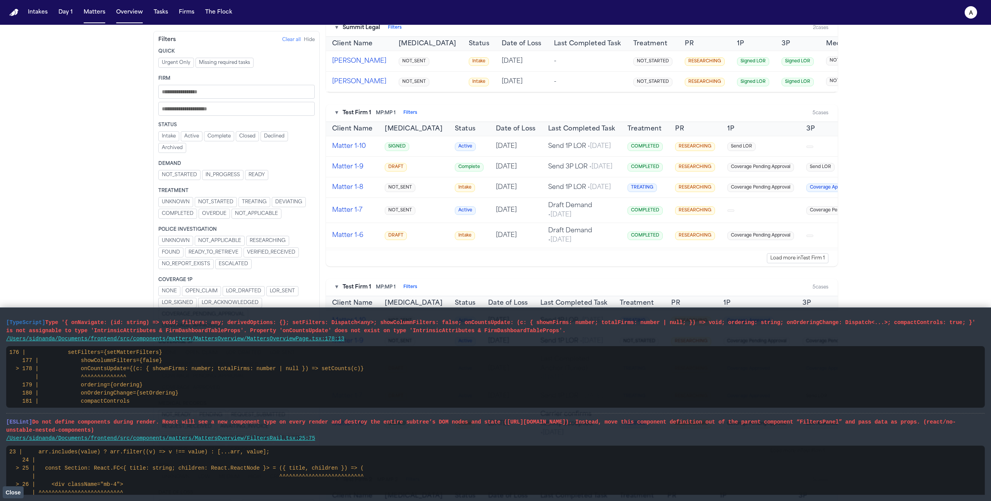
scroll to position [554, 0]
click at [14, 487] on button "Close" at bounding box center [13, 492] width 21 height 12
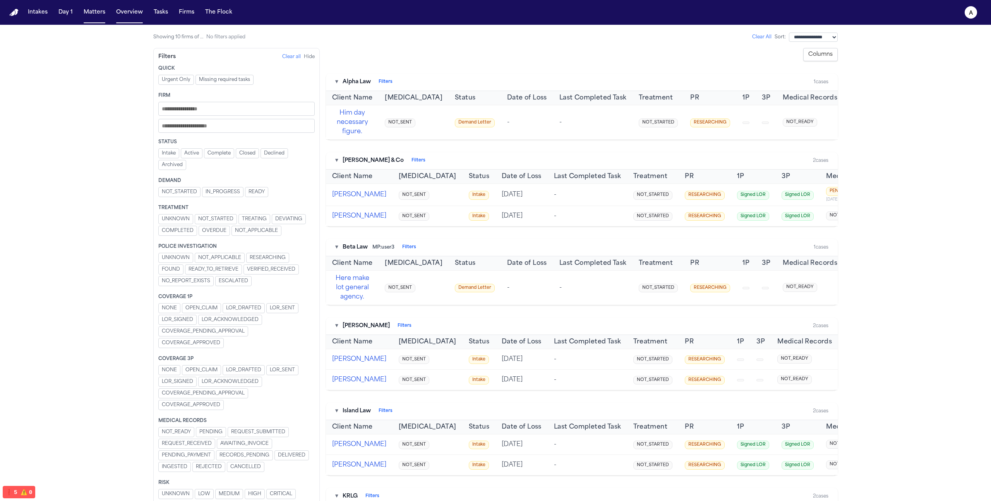
scroll to position [0, 242]
